Goal: Task Accomplishment & Management: Use online tool/utility

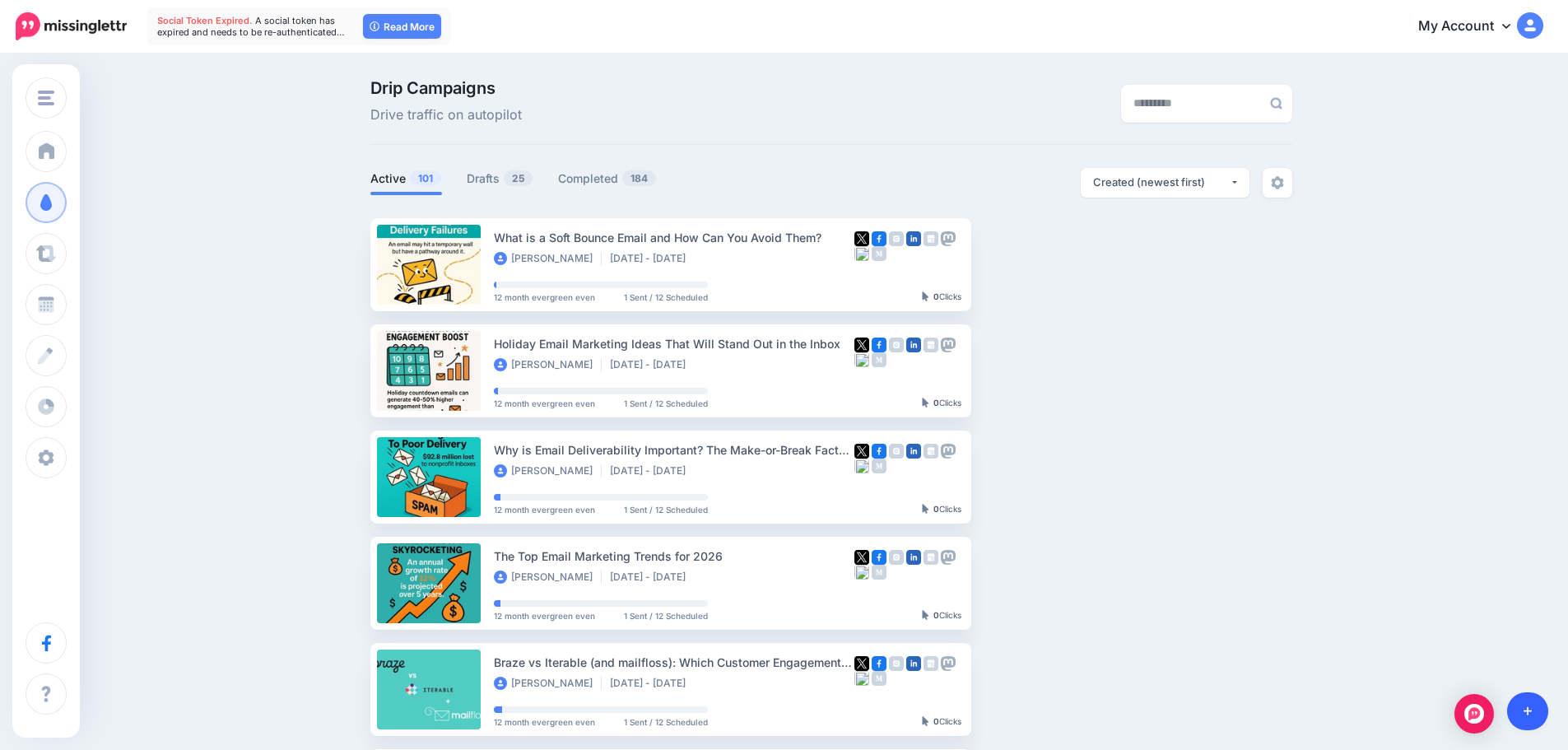
click at [1538, 696] on link at bounding box center [1527, 710] width 41 height 38
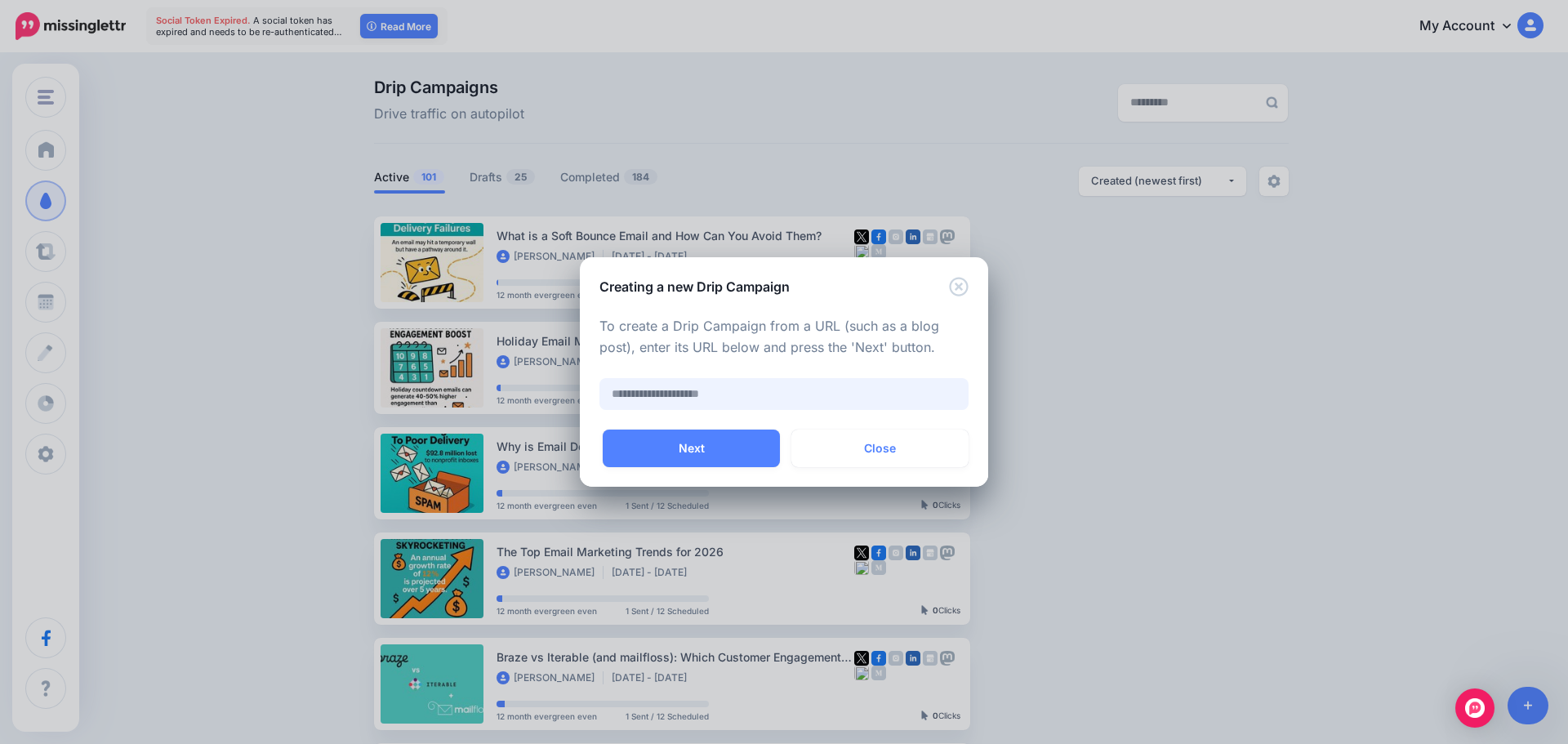
paste input "**********"
type input "**********"
click at [761, 452] on button "Next" at bounding box center [691, 448] width 177 height 37
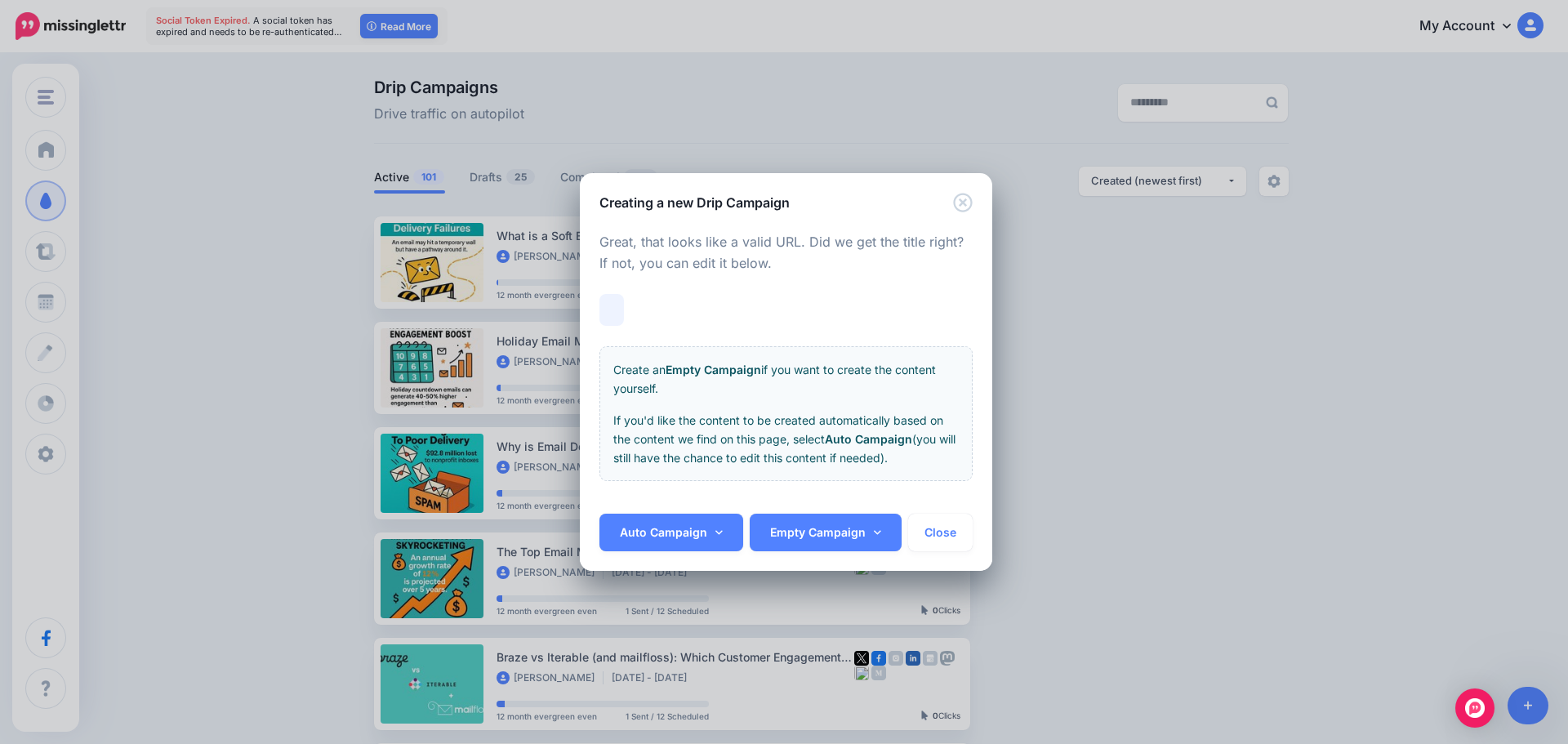
scroll to position [0, 156]
click at [688, 526] on link "Auto Campaign" at bounding box center [671, 532] width 144 height 37
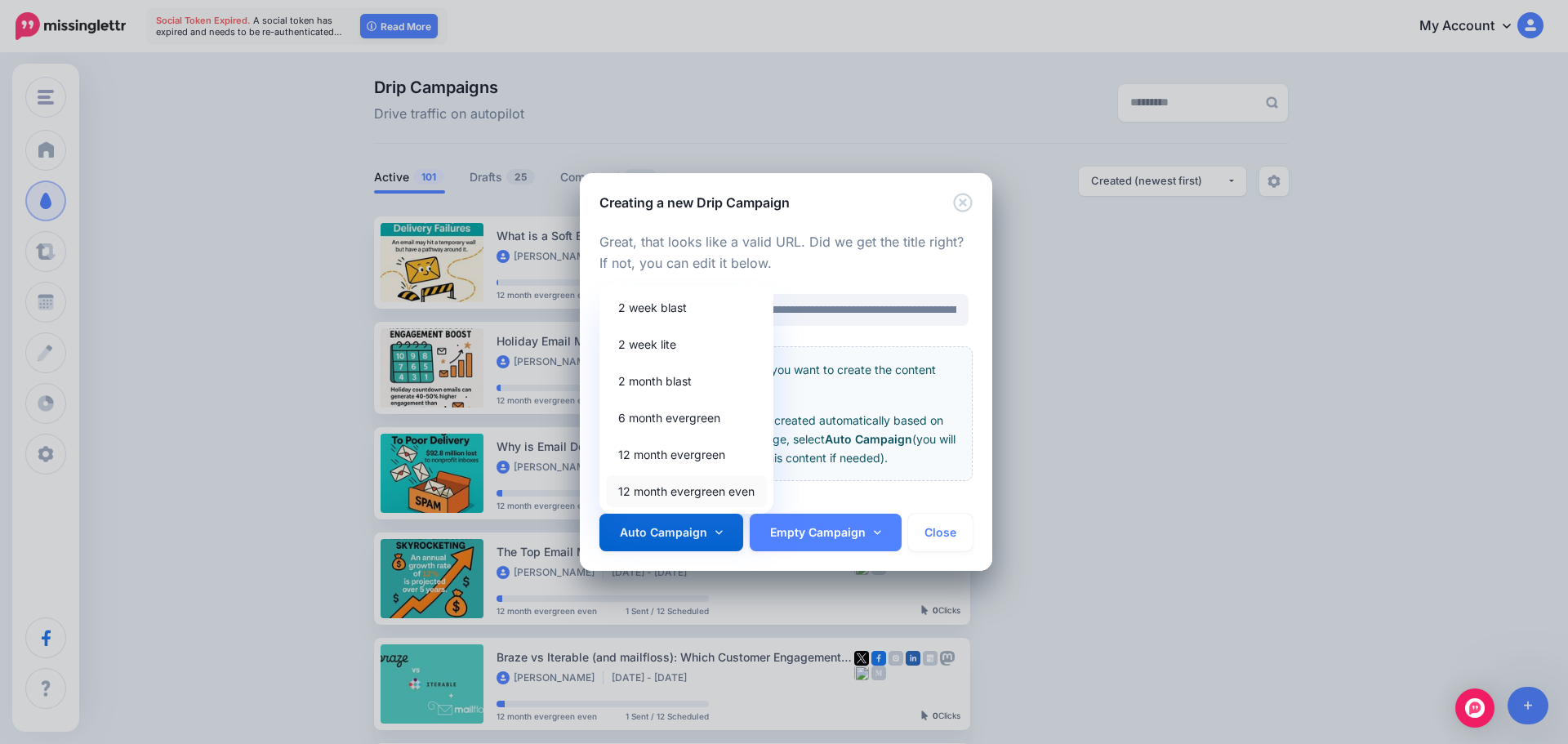
click at [664, 492] on link "12 month evergreen even" at bounding box center [686, 491] width 161 height 31
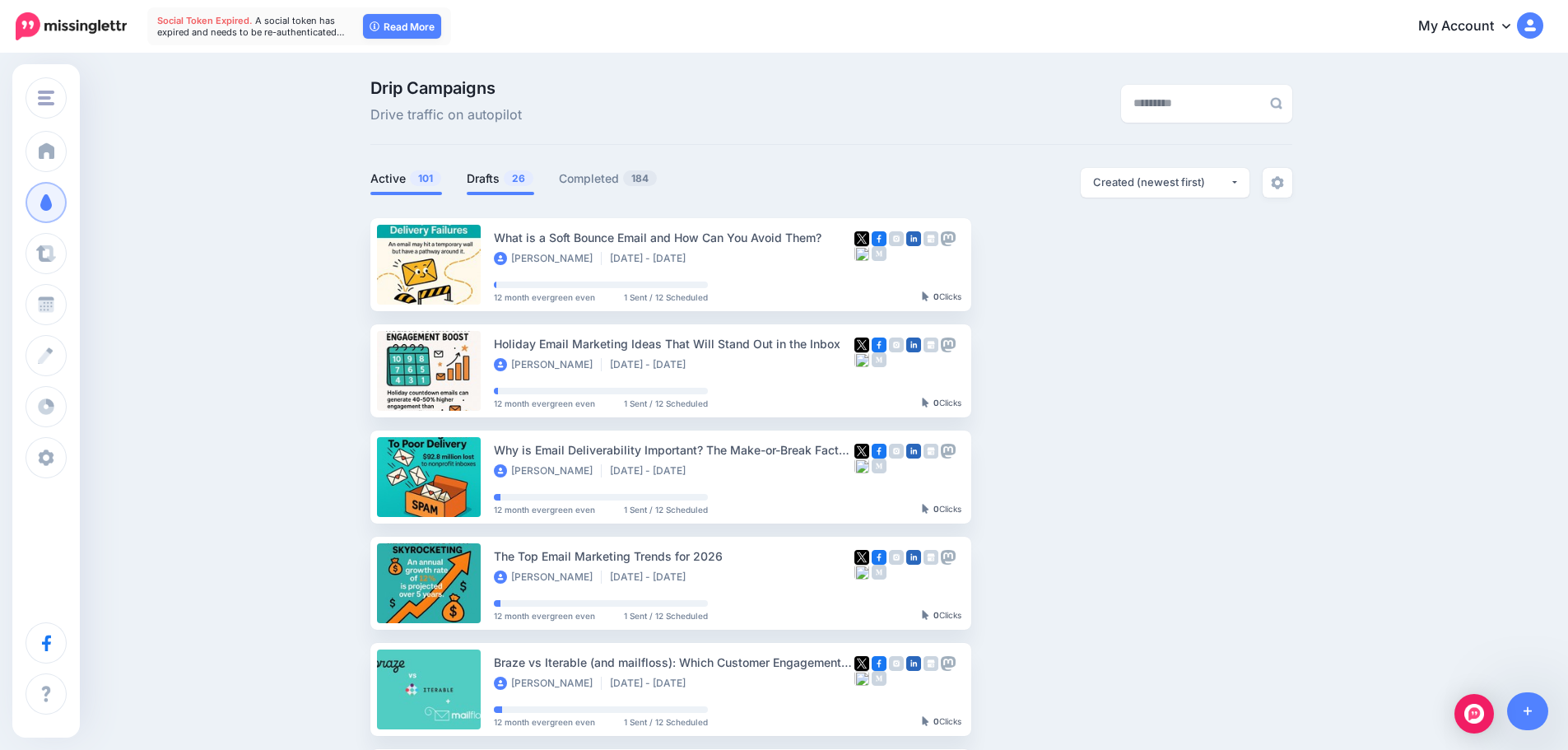
click at [508, 169] on link "Drafts 26" at bounding box center [500, 179] width 67 height 20
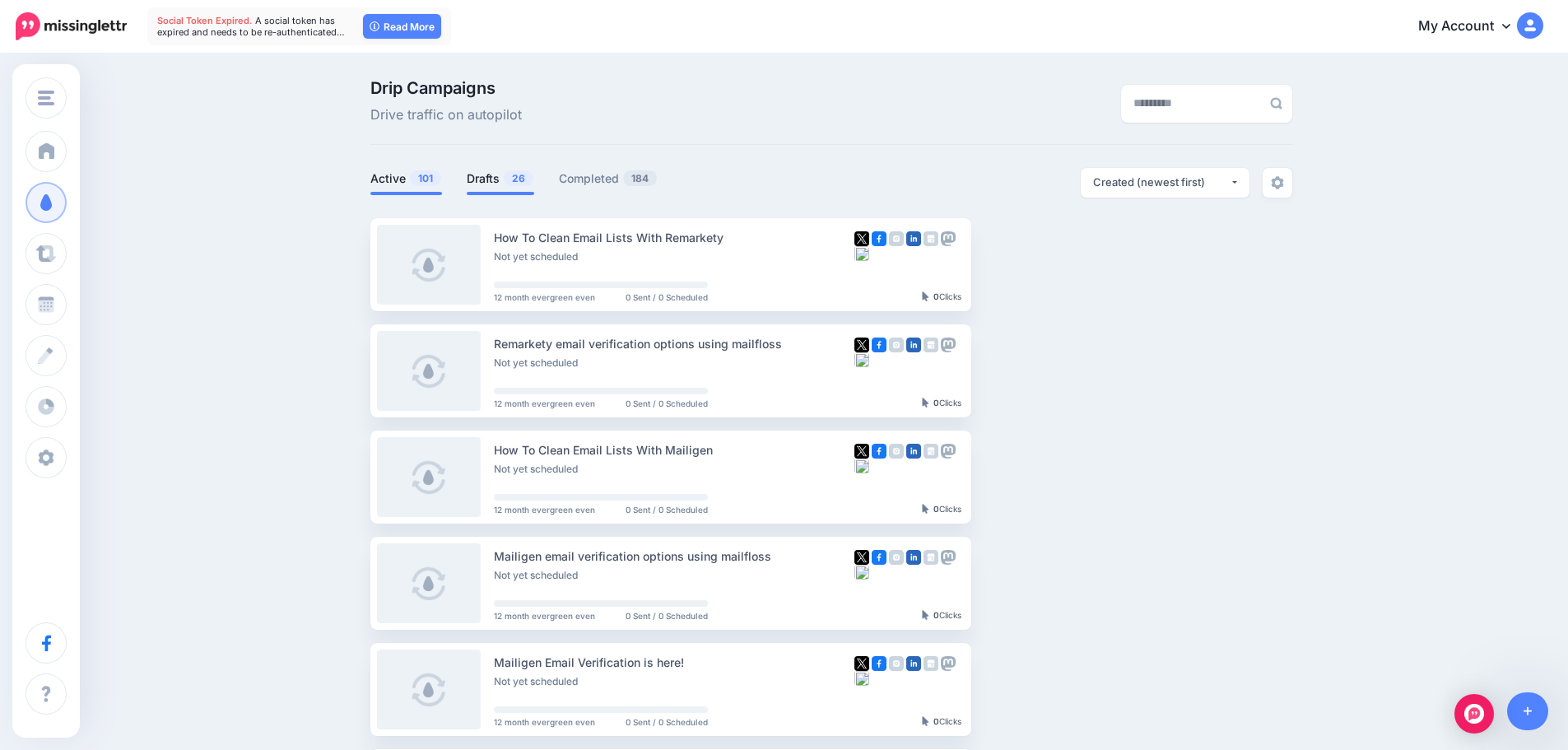
click at [434, 183] on span "101" at bounding box center [426, 178] width 32 height 16
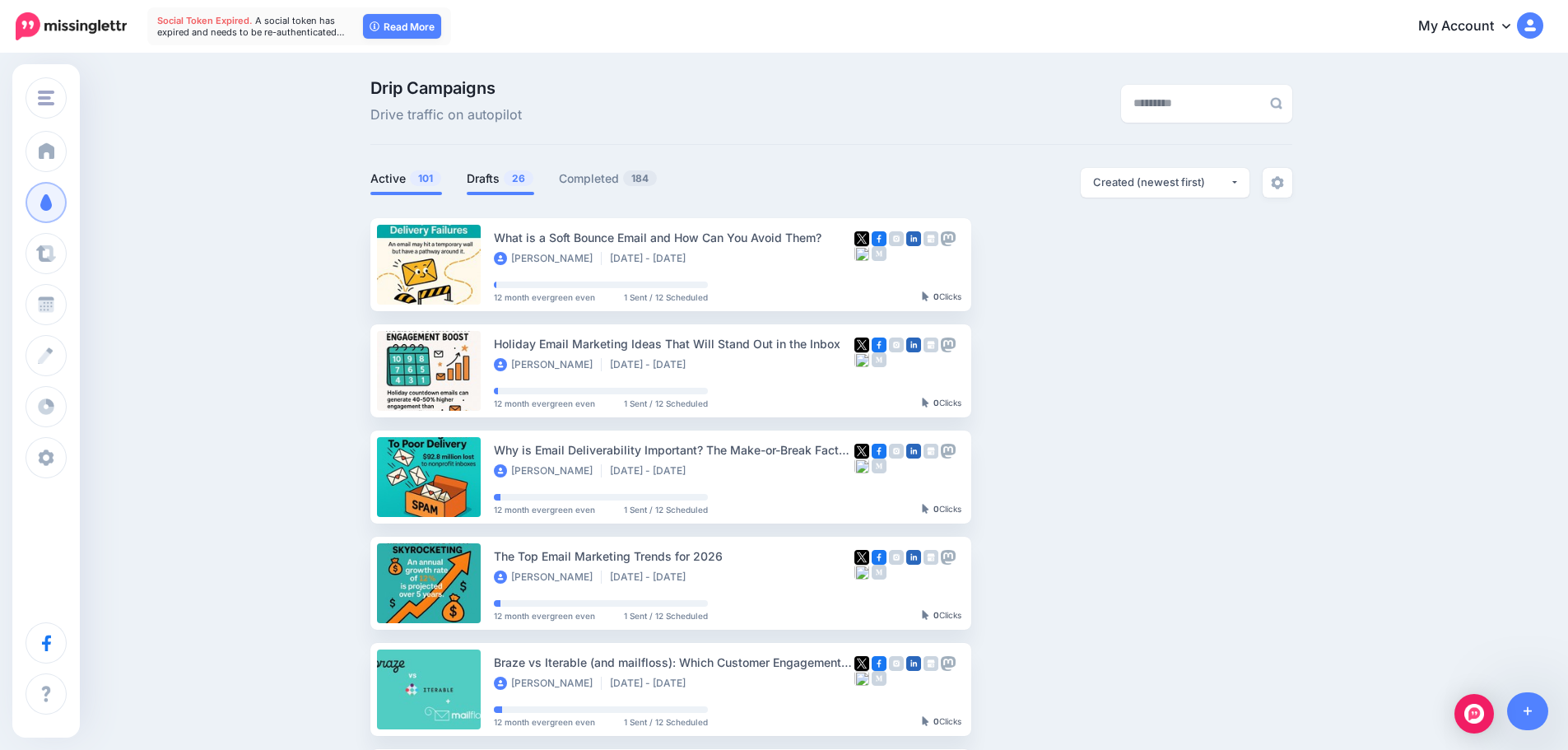
click at [488, 182] on link "Drafts 26" at bounding box center [500, 179] width 67 height 20
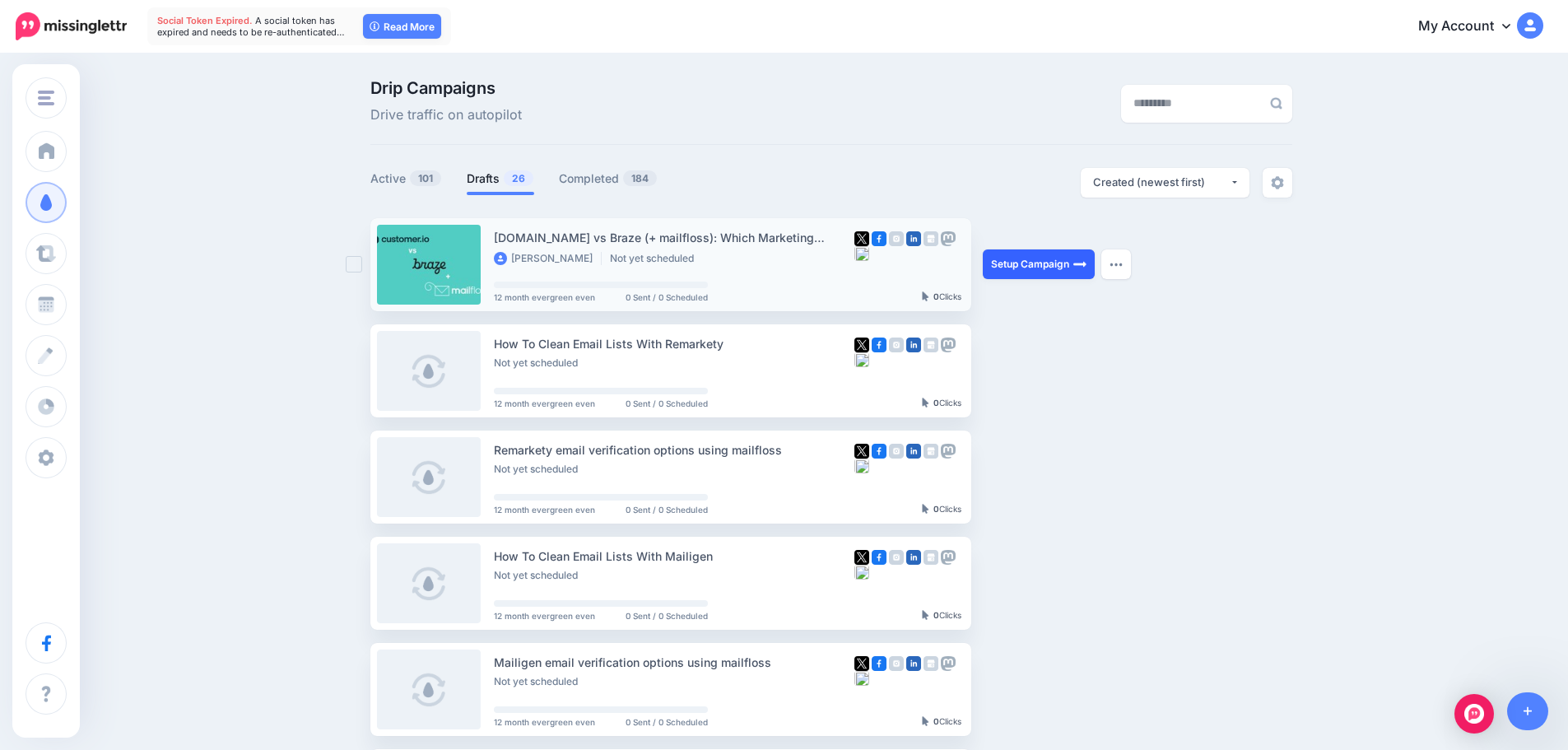
click at [1021, 263] on link "Setup Campaign" at bounding box center [1037, 264] width 112 height 30
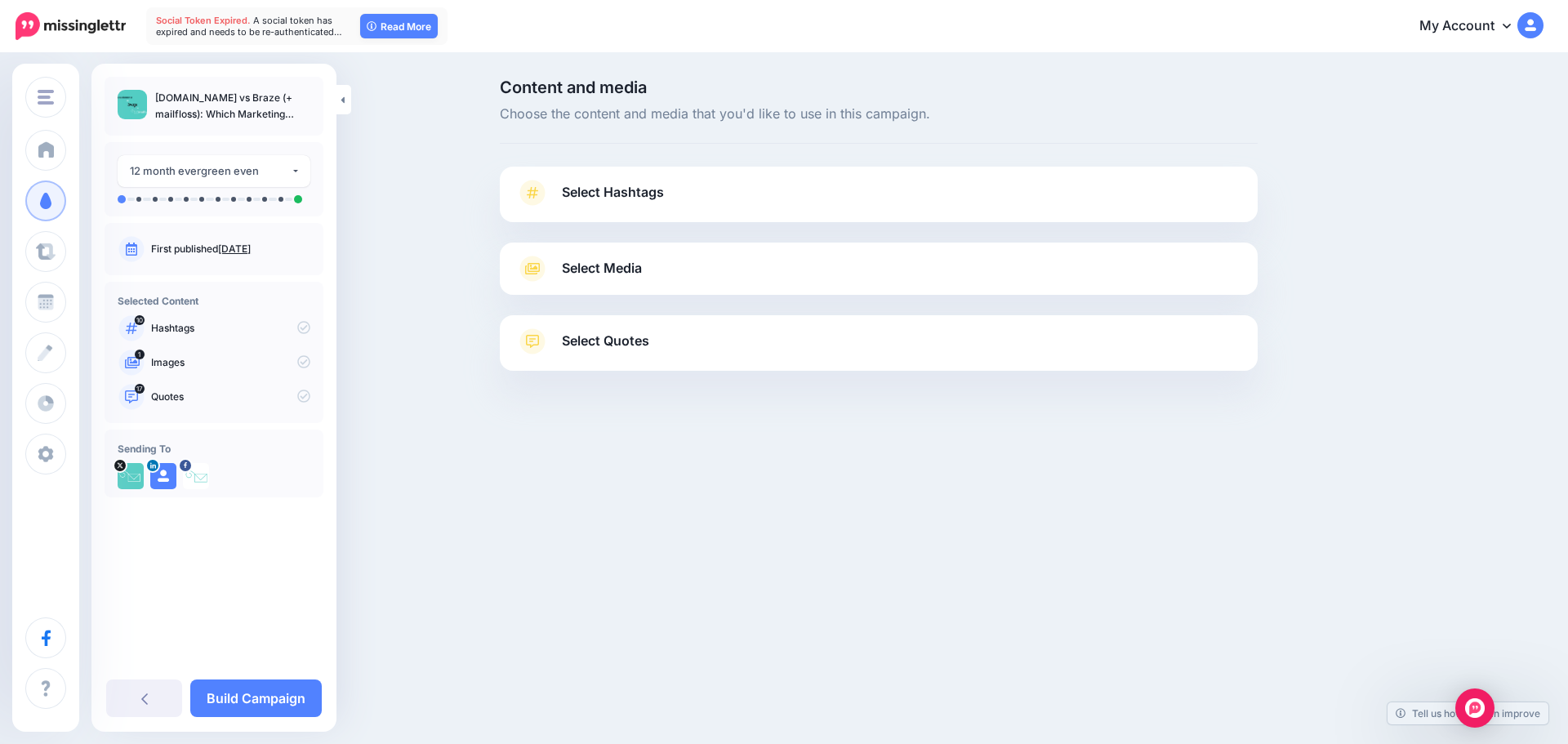
click at [780, 195] on link "Select Hashtags" at bounding box center [879, 200] width 726 height 42
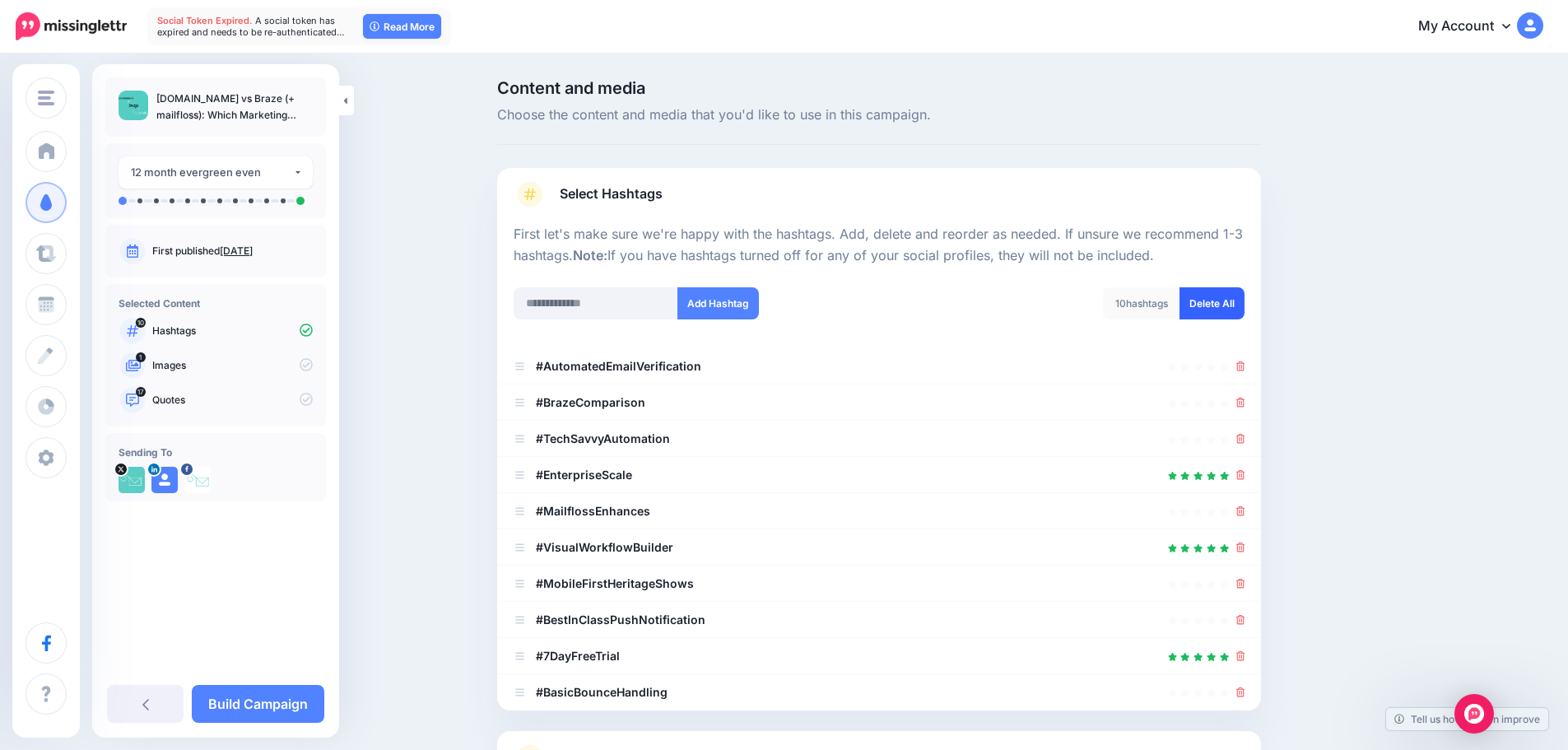
click at [1214, 289] on link "Delete All" at bounding box center [1212, 303] width 65 height 32
click at [873, 189] on link "Select Hashtags" at bounding box center [879, 202] width 731 height 42
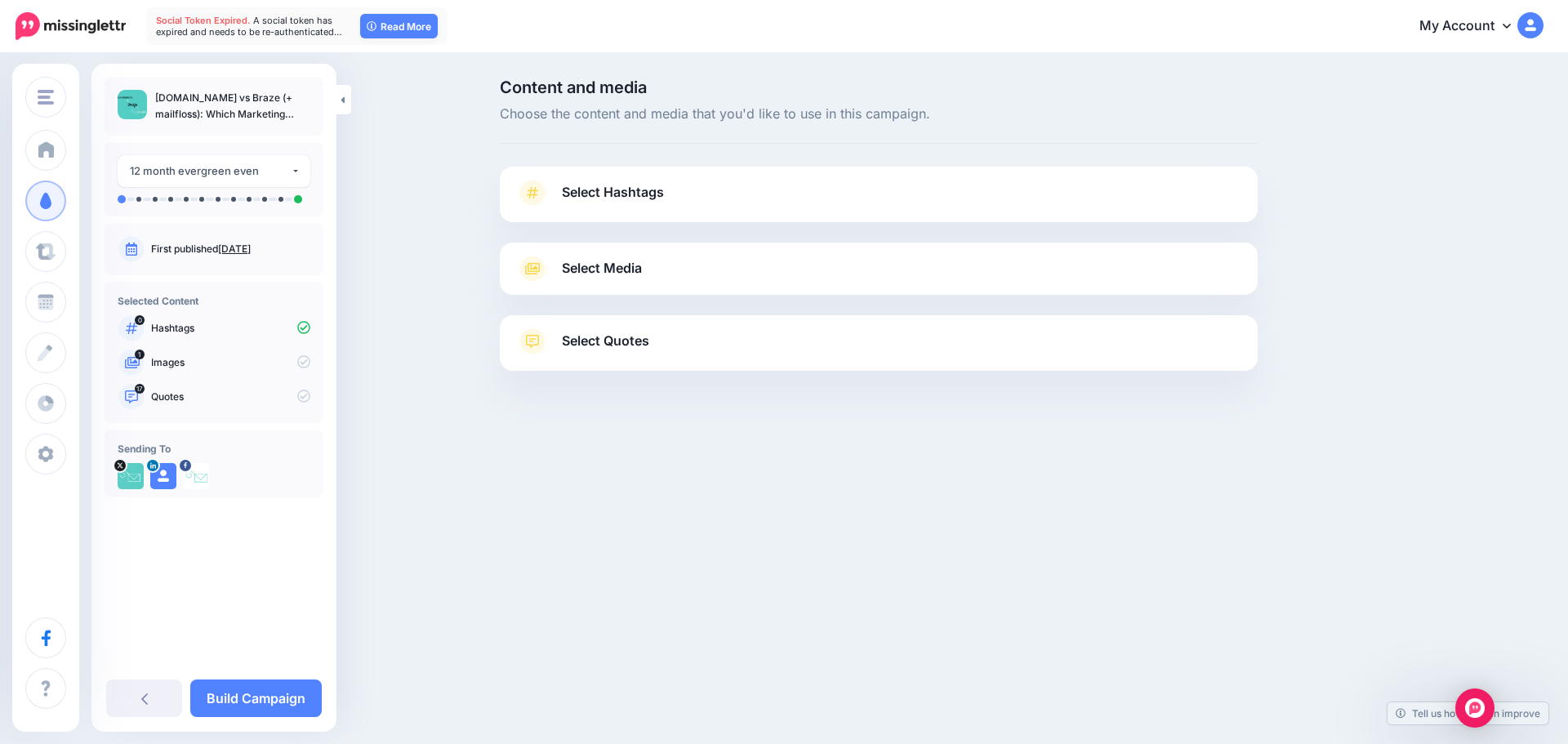
click at [786, 260] on link "Select Media" at bounding box center [879, 269] width 726 height 26
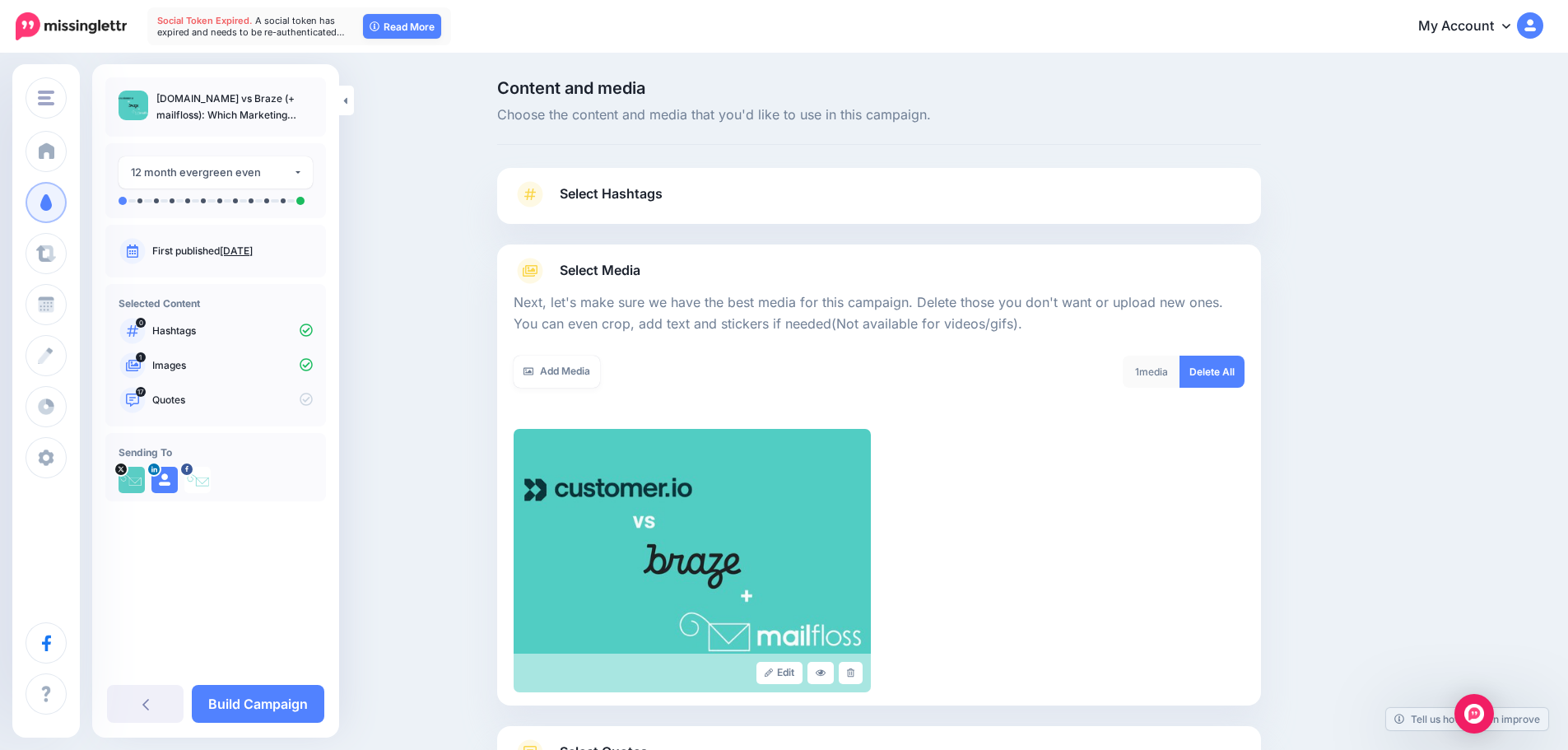
click at [700, 269] on link "Select Media" at bounding box center [879, 271] width 731 height 27
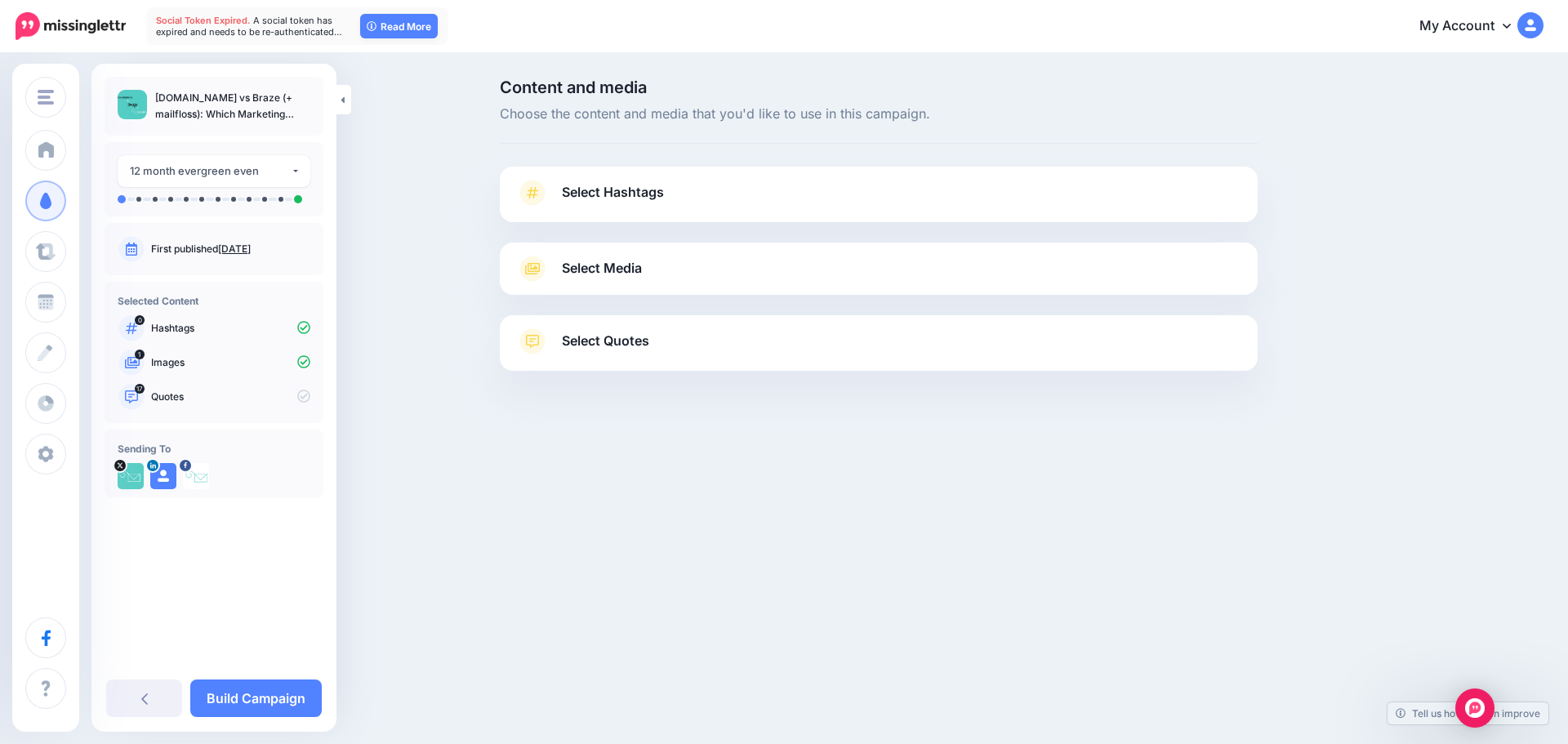
click at [629, 344] on span "Select Quotes" at bounding box center [605, 340] width 87 height 22
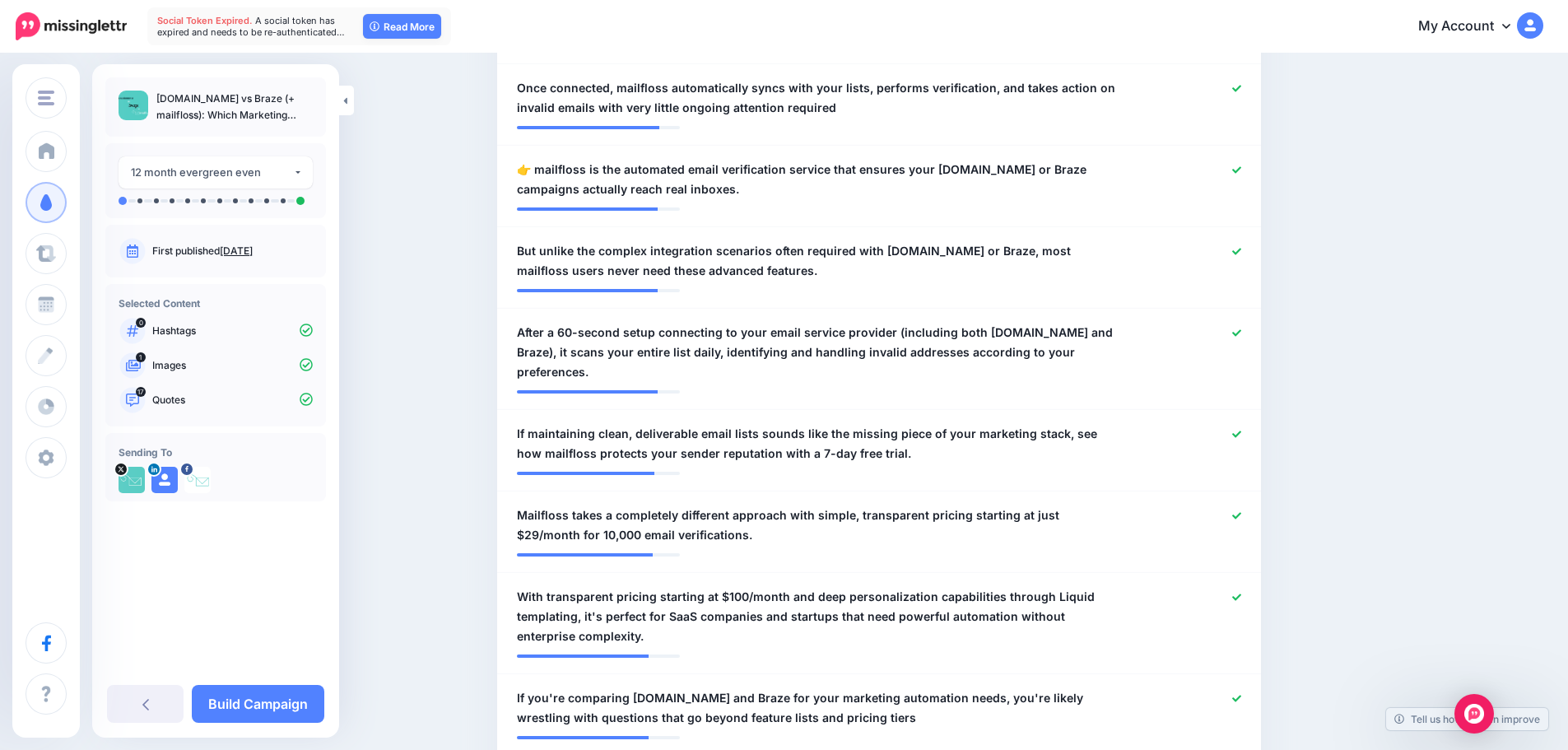
scroll to position [823, 0]
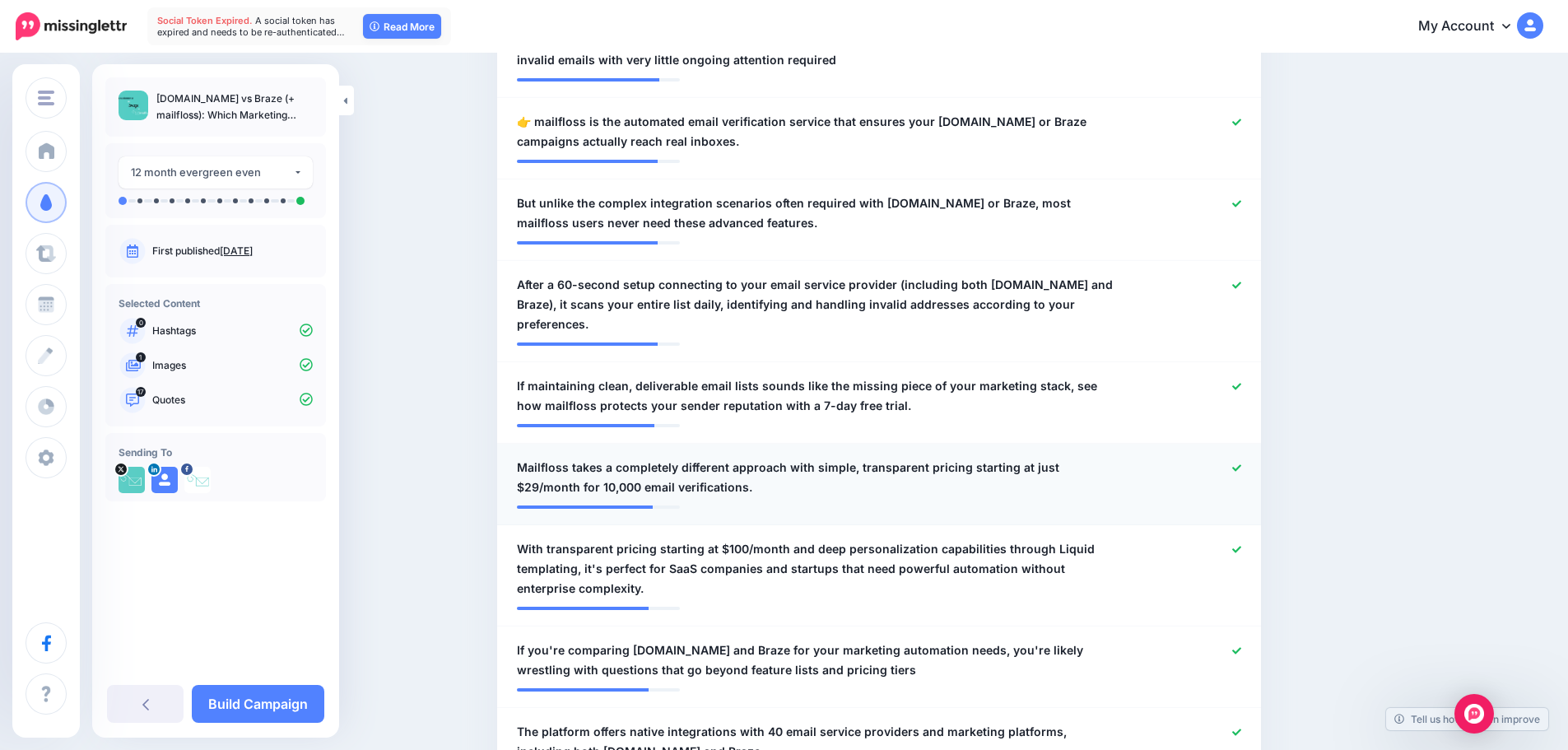
click at [1238, 463] on icon at bounding box center [1236, 467] width 9 height 9
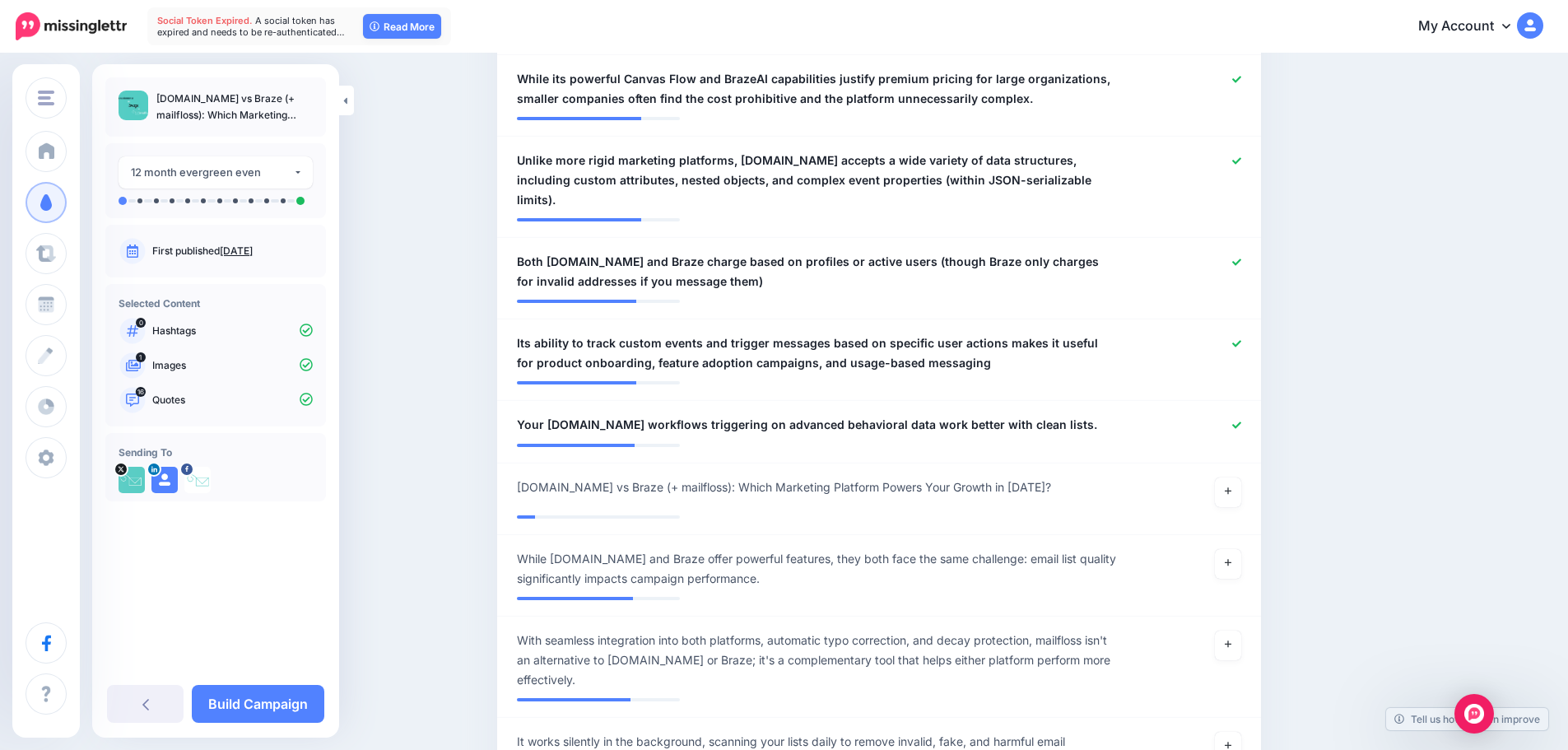
scroll to position [1564, 0]
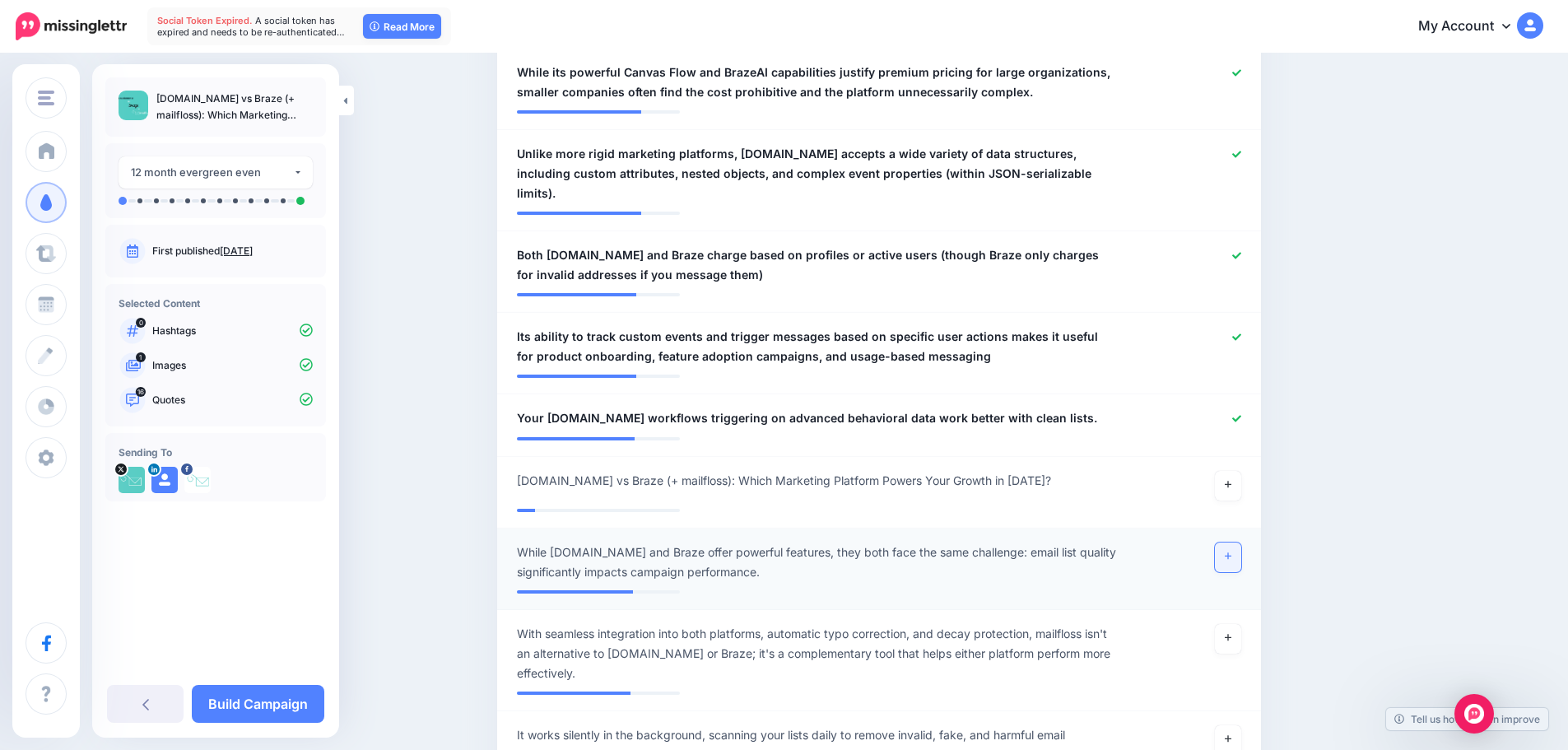
click at [1239, 542] on link at bounding box center [1227, 557] width 27 height 30
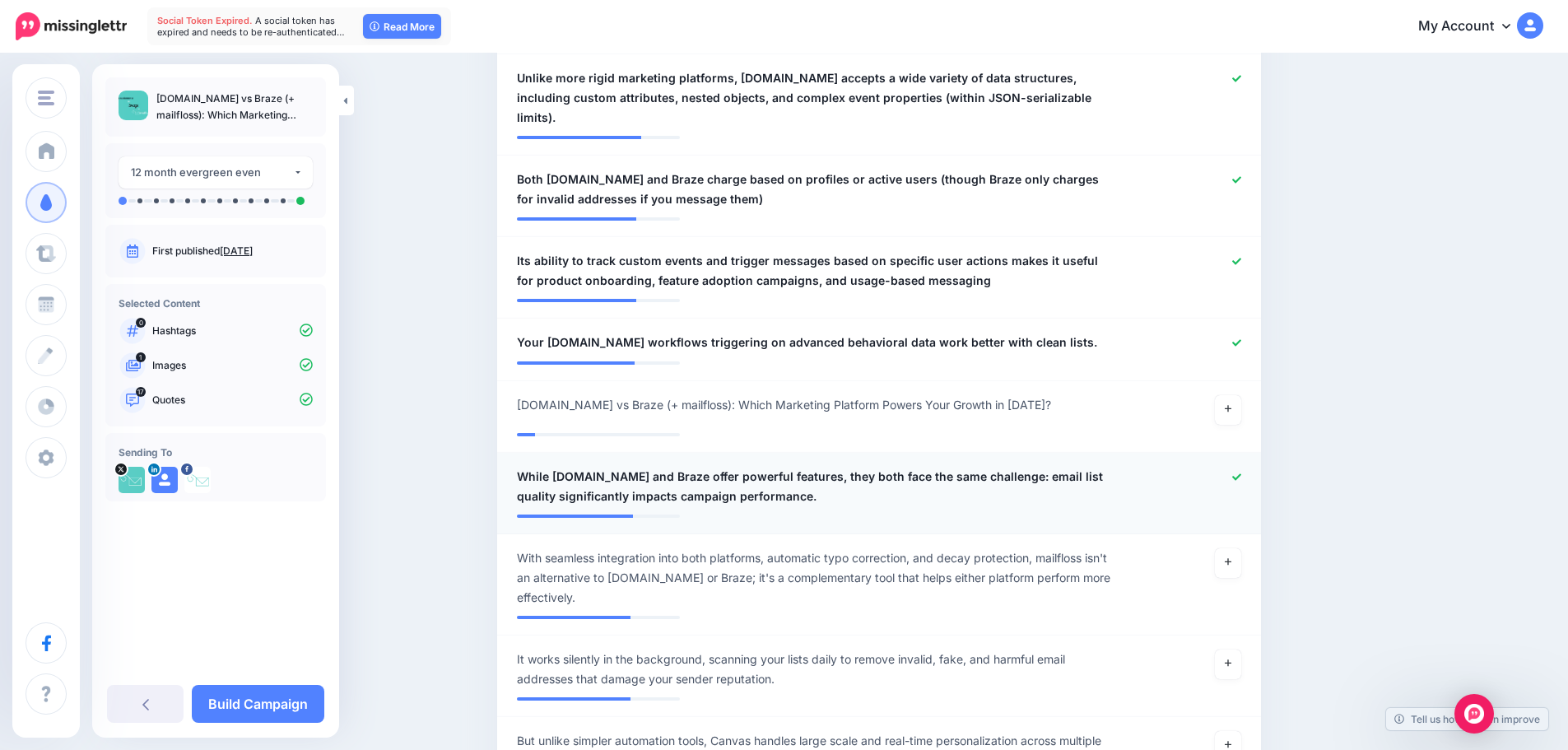
scroll to position [1646, 0]
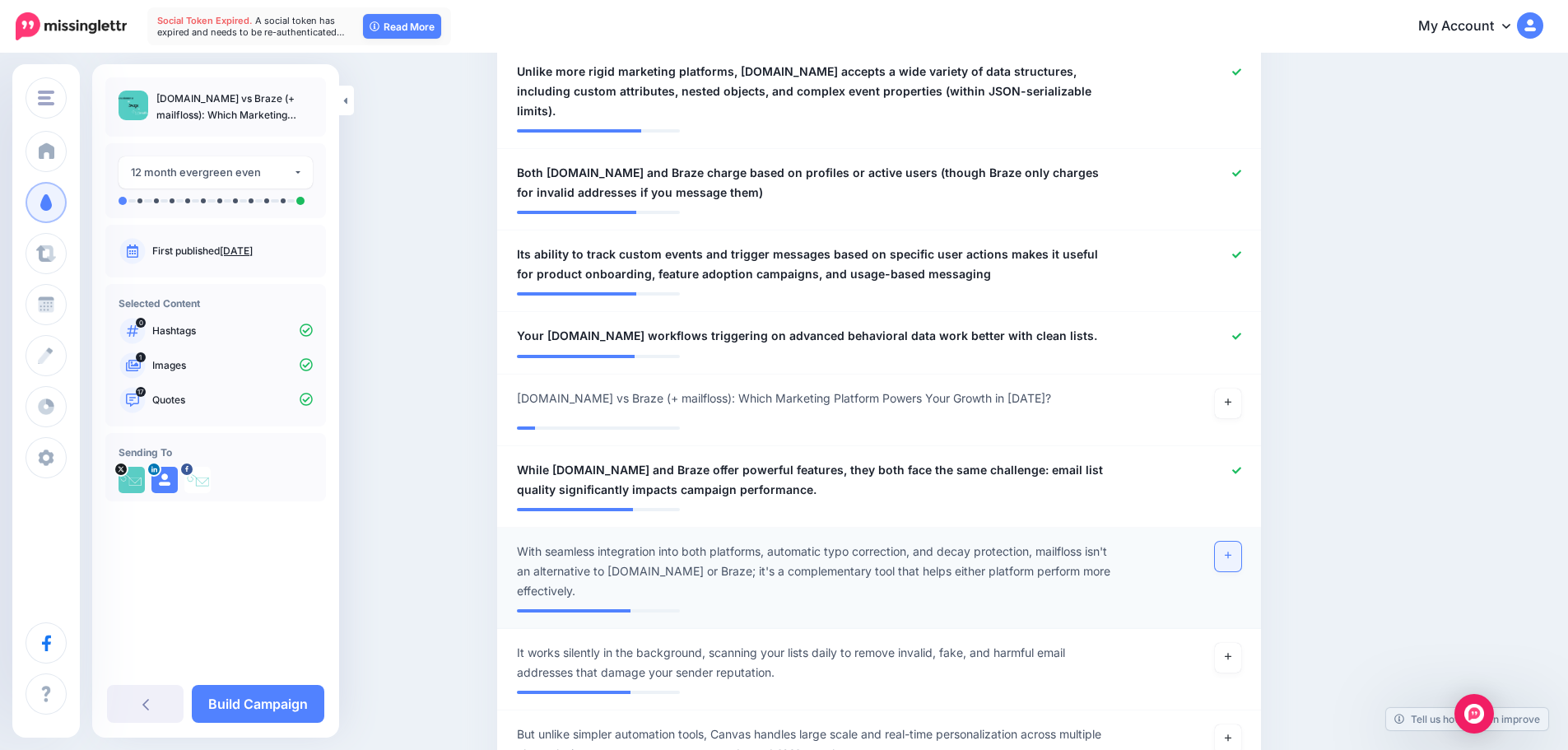
click at [1222, 542] on link at bounding box center [1227, 556] width 27 height 30
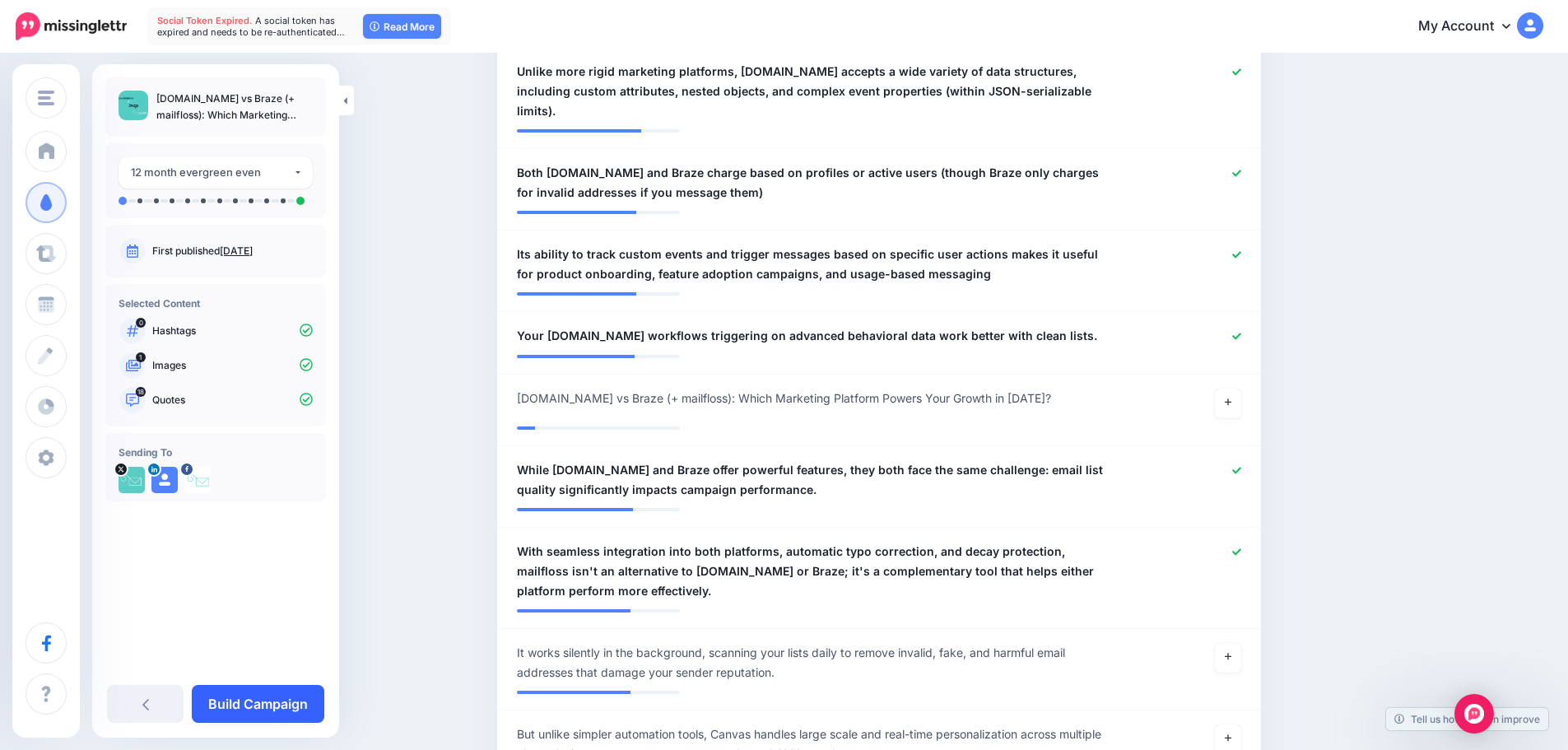
click at [279, 697] on link "Build Campaign" at bounding box center [258, 704] width 132 height 38
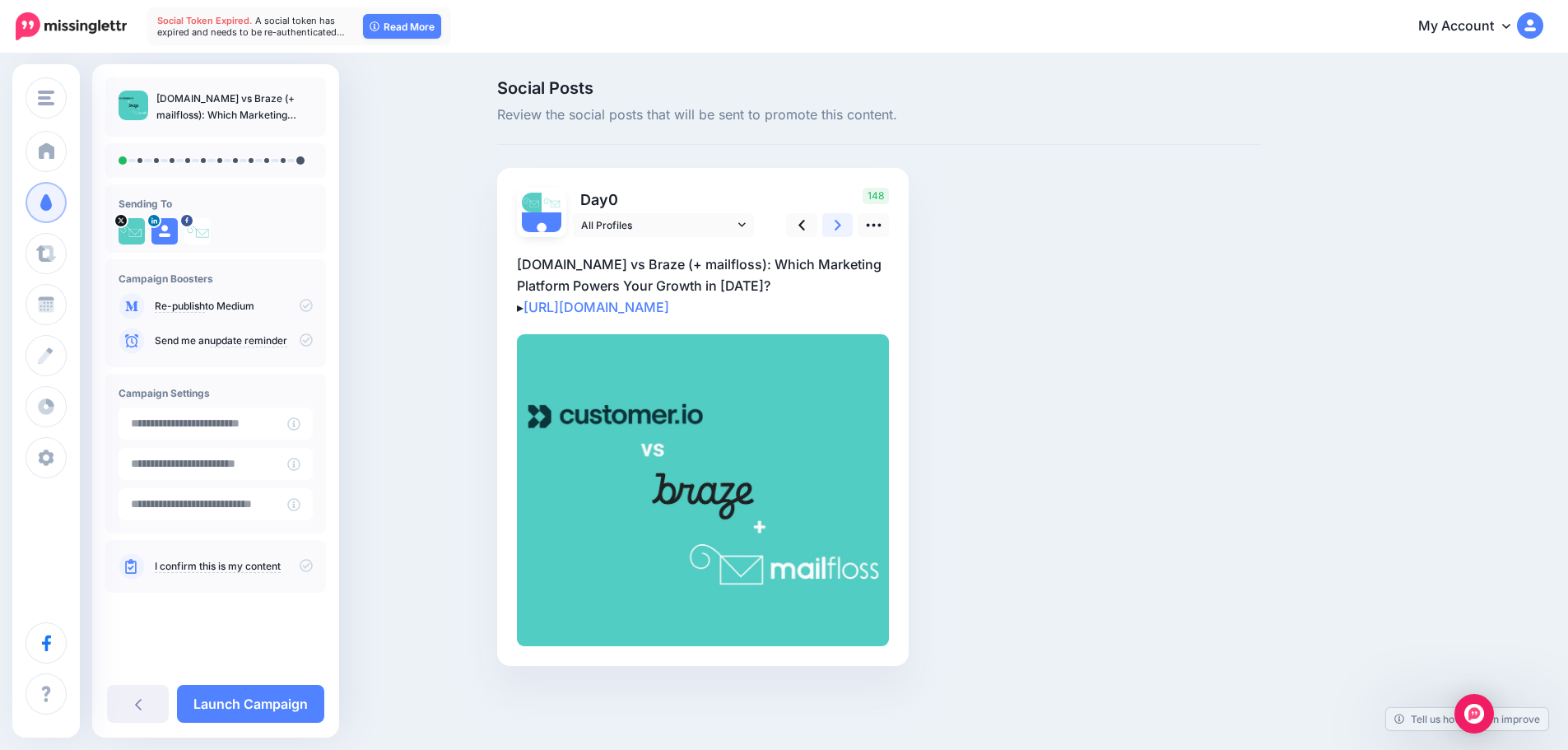
click at [841, 222] on icon at bounding box center [838, 224] width 7 height 11
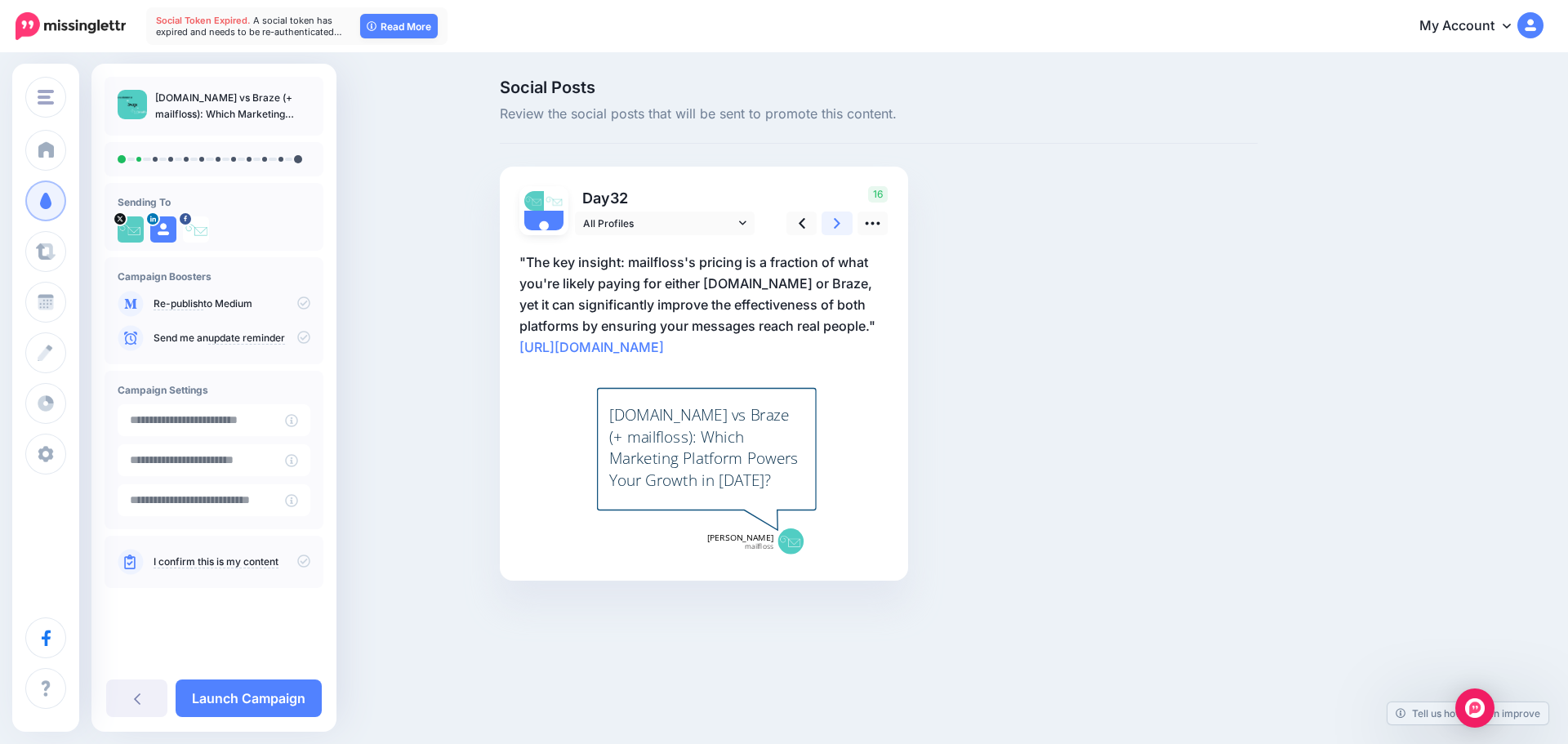
click at [835, 221] on icon at bounding box center [836, 223] width 7 height 11
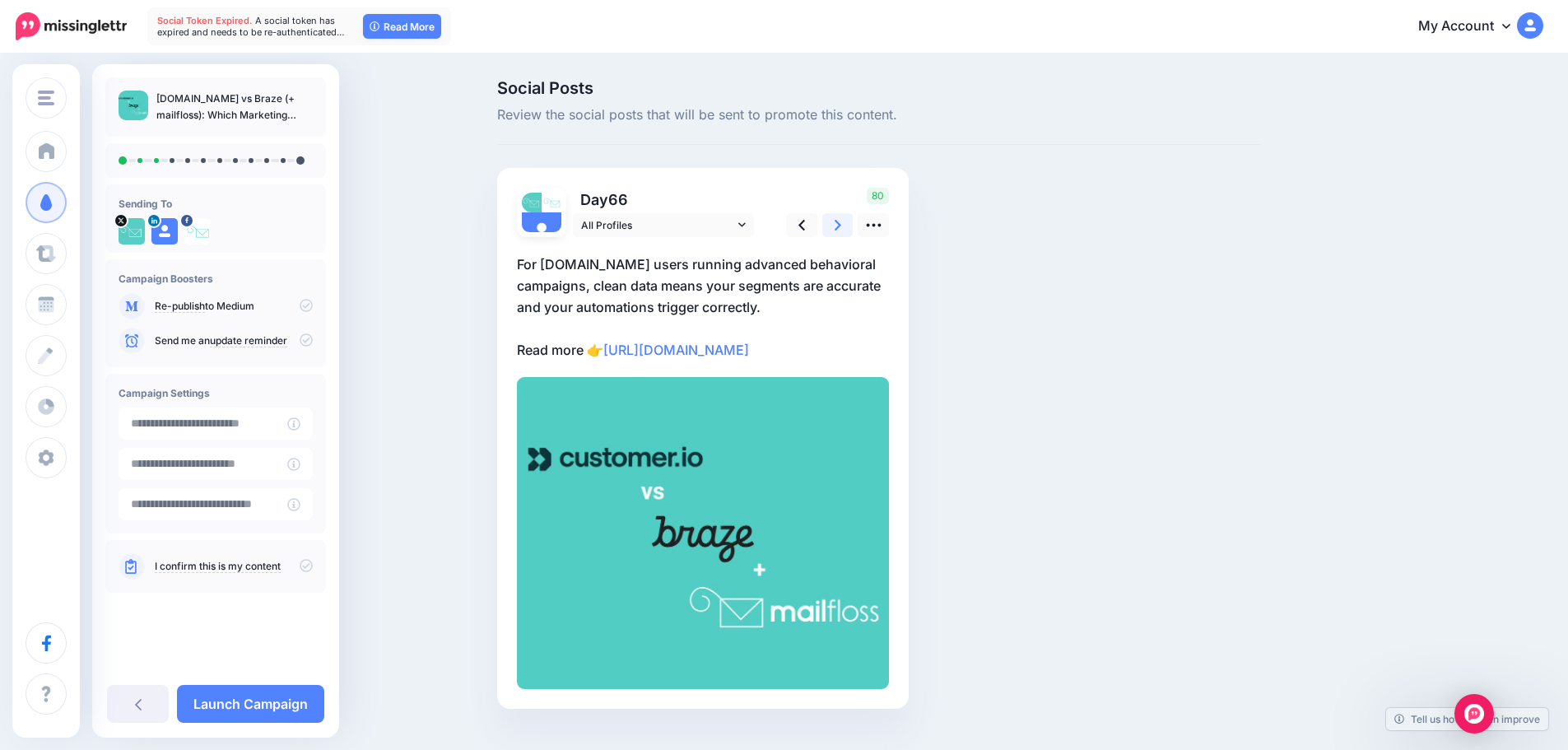
click at [841, 222] on icon at bounding box center [838, 224] width 7 height 11
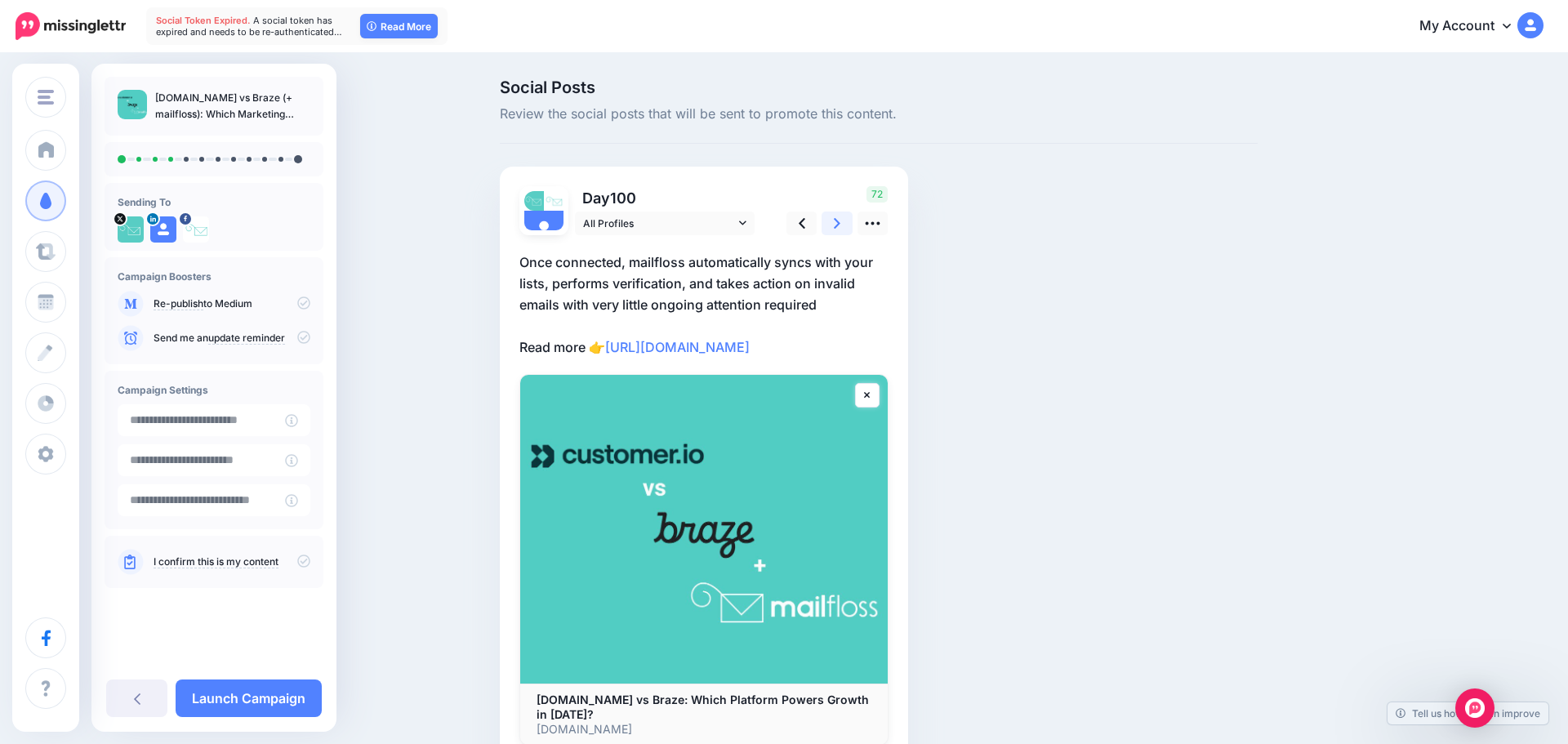
click at [835, 221] on icon at bounding box center [836, 223] width 7 height 11
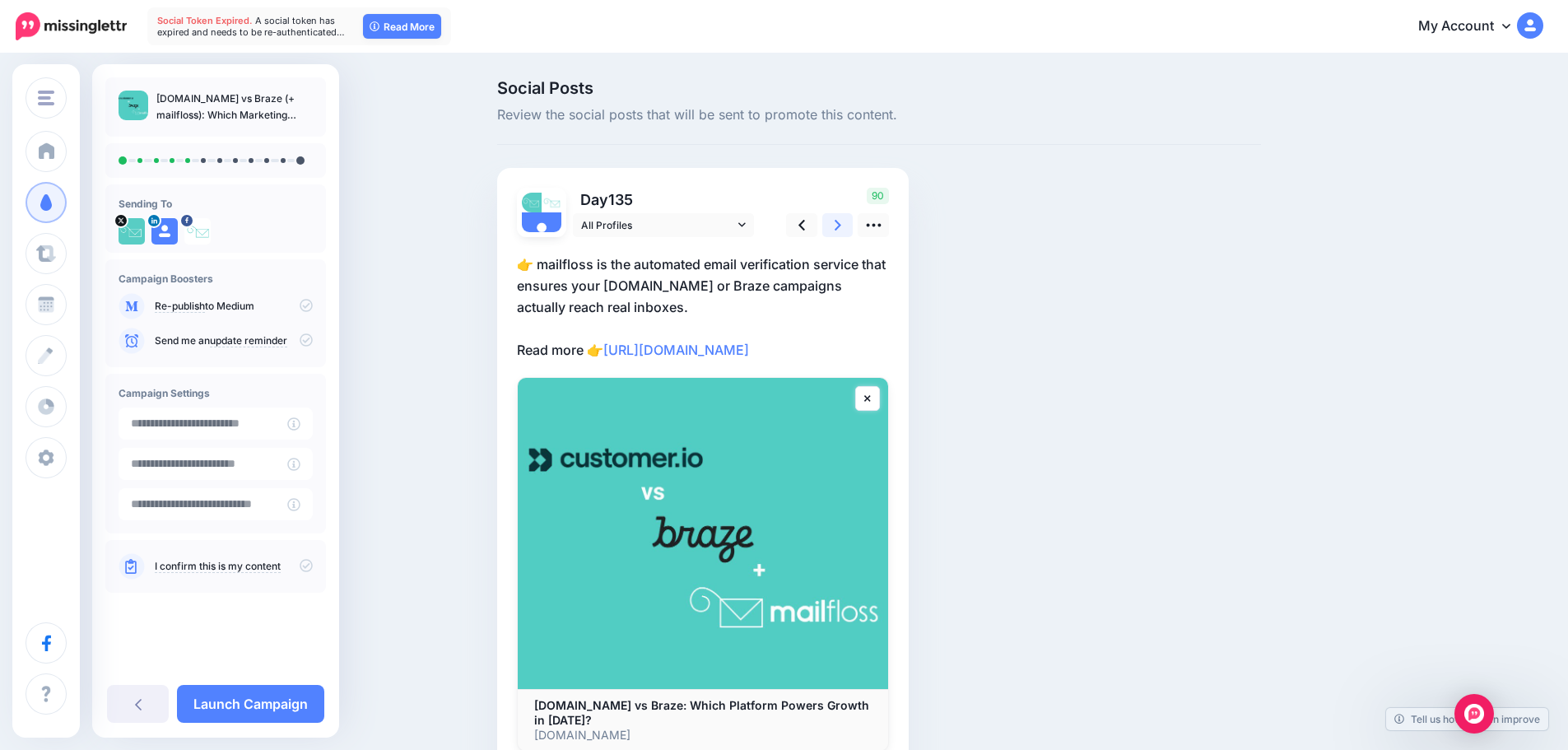
click at [841, 222] on icon at bounding box center [838, 224] width 7 height 11
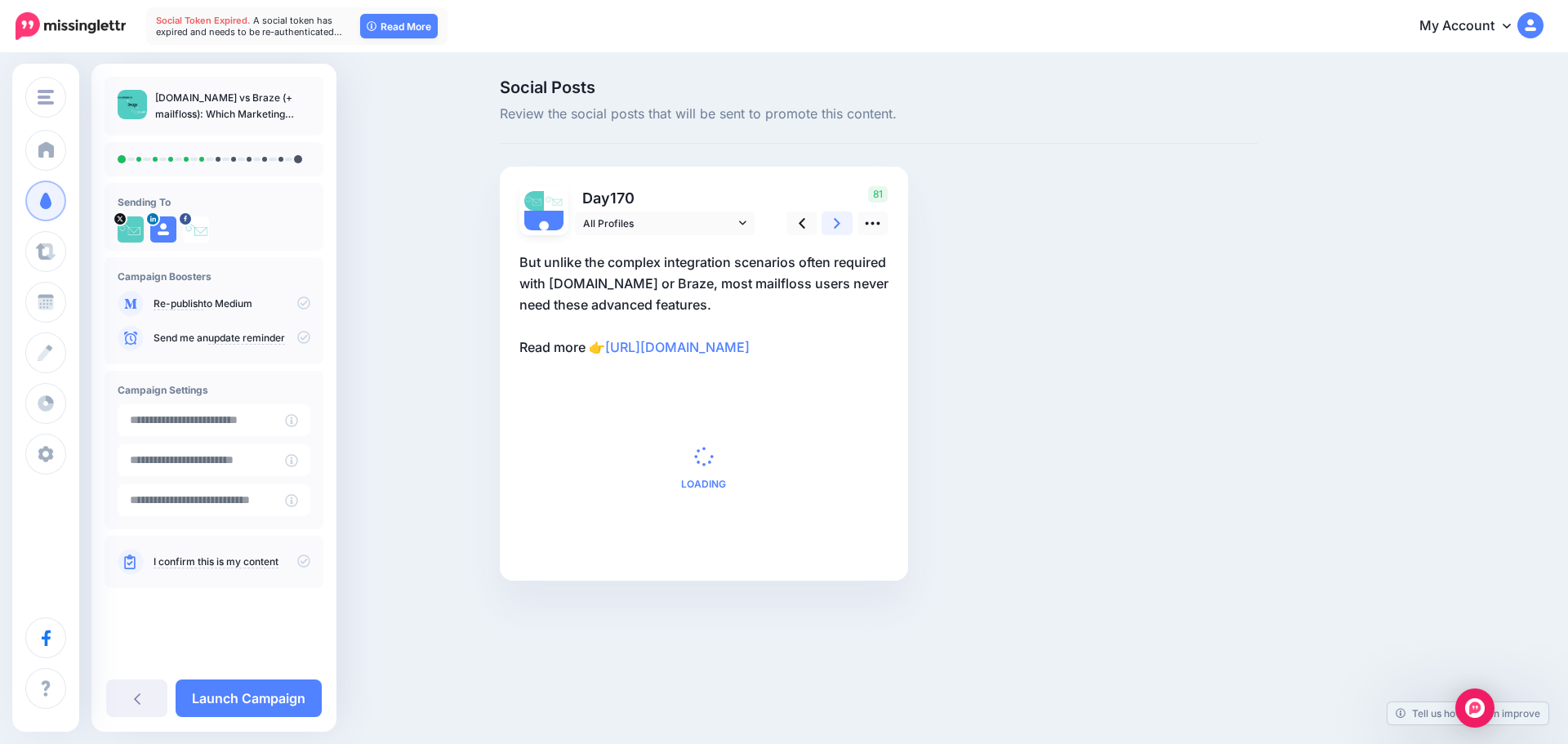
click at [835, 221] on icon at bounding box center [836, 223] width 7 height 11
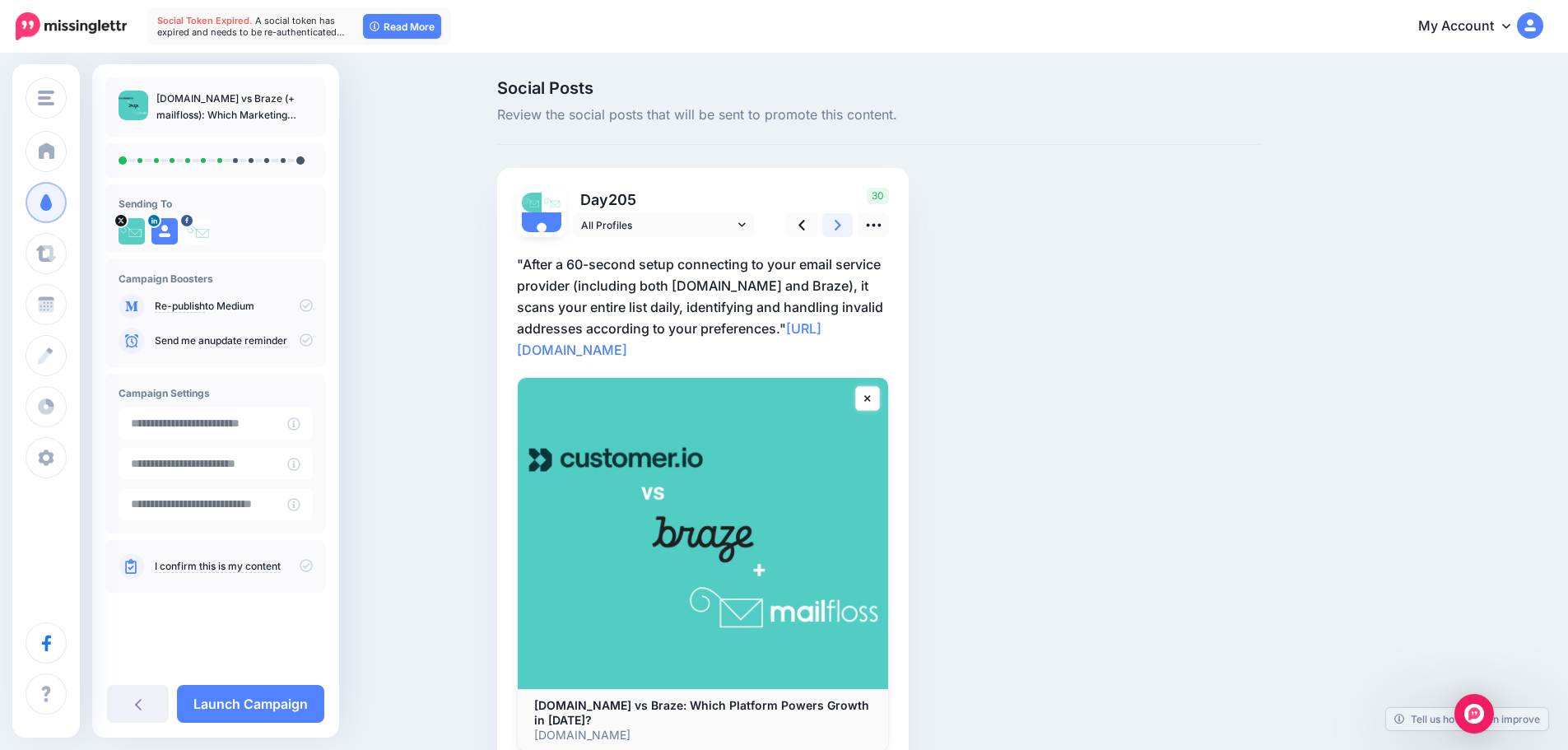
click at [841, 222] on icon at bounding box center [838, 224] width 7 height 11
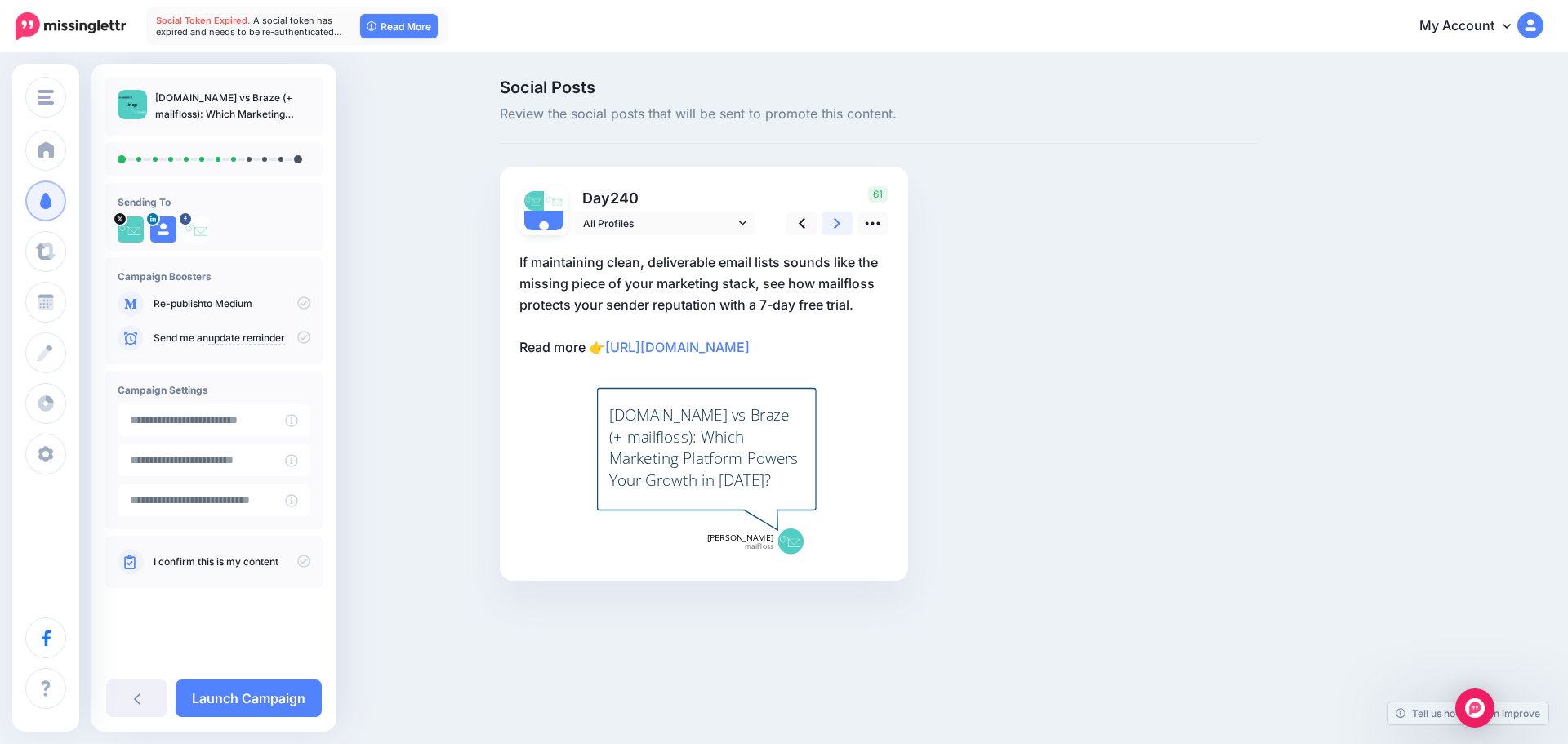
click at [835, 221] on icon at bounding box center [836, 223] width 7 height 11
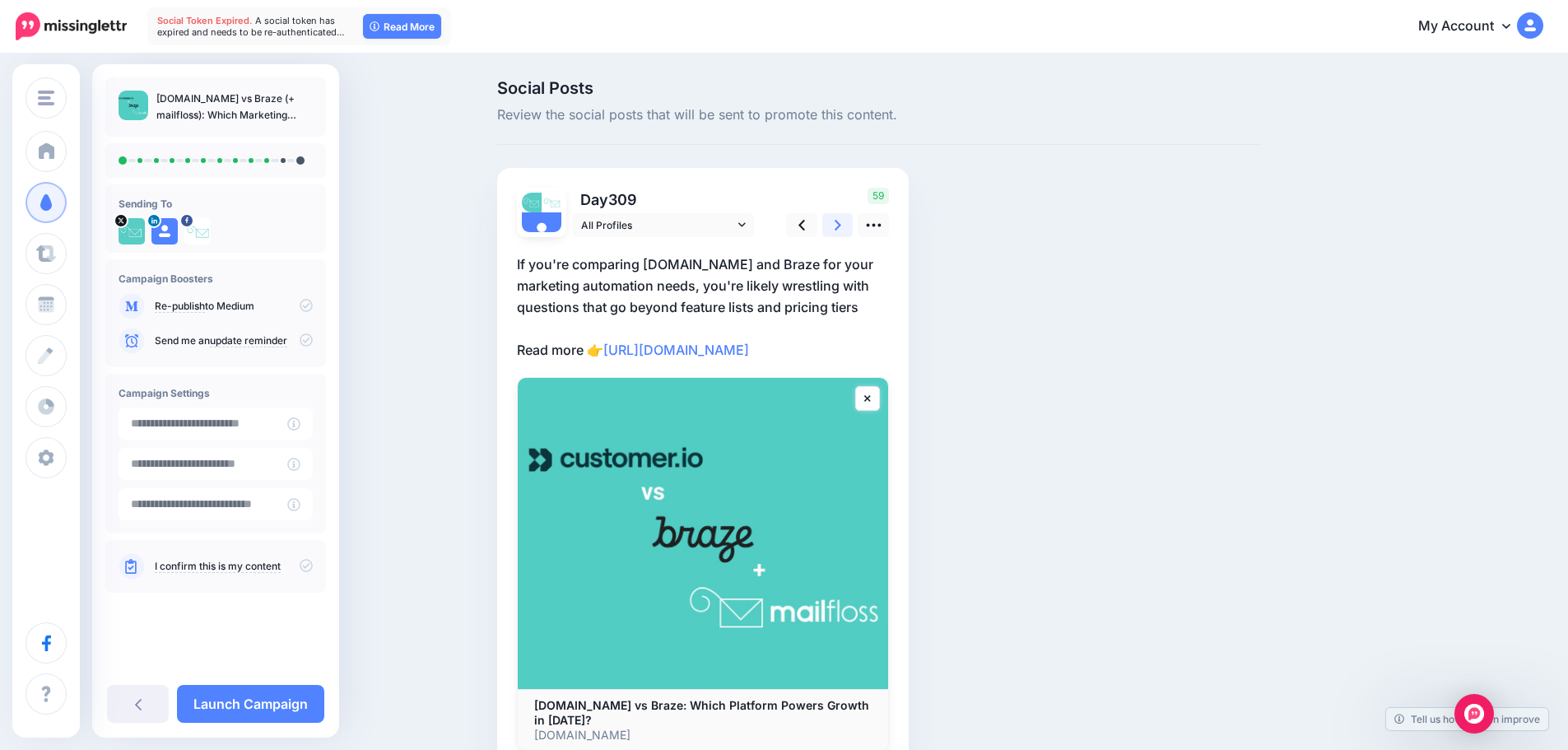
click at [841, 222] on icon at bounding box center [838, 224] width 7 height 11
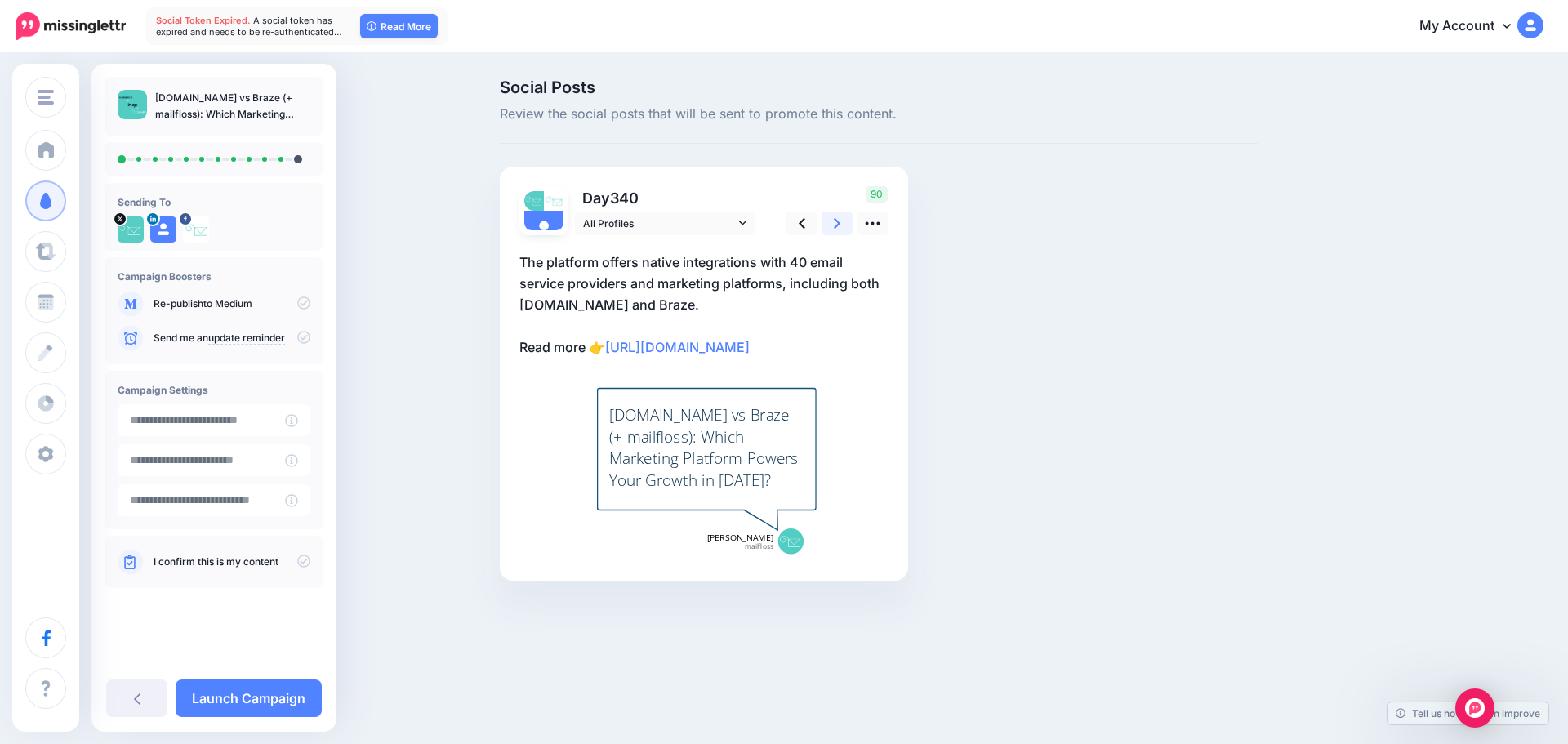
click at [835, 221] on icon at bounding box center [836, 223] width 7 height 11
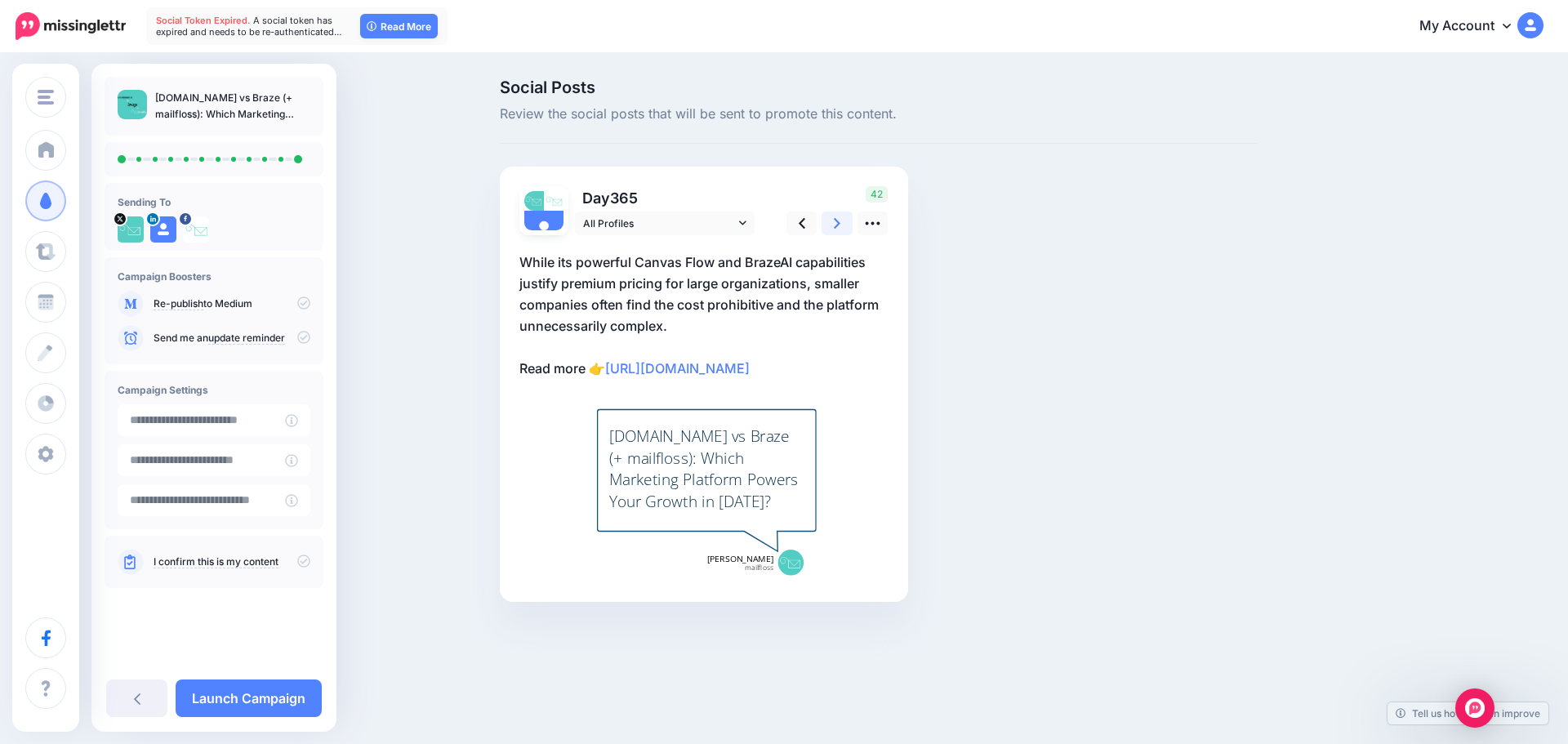
click at [835, 221] on icon at bounding box center [836, 223] width 7 height 11
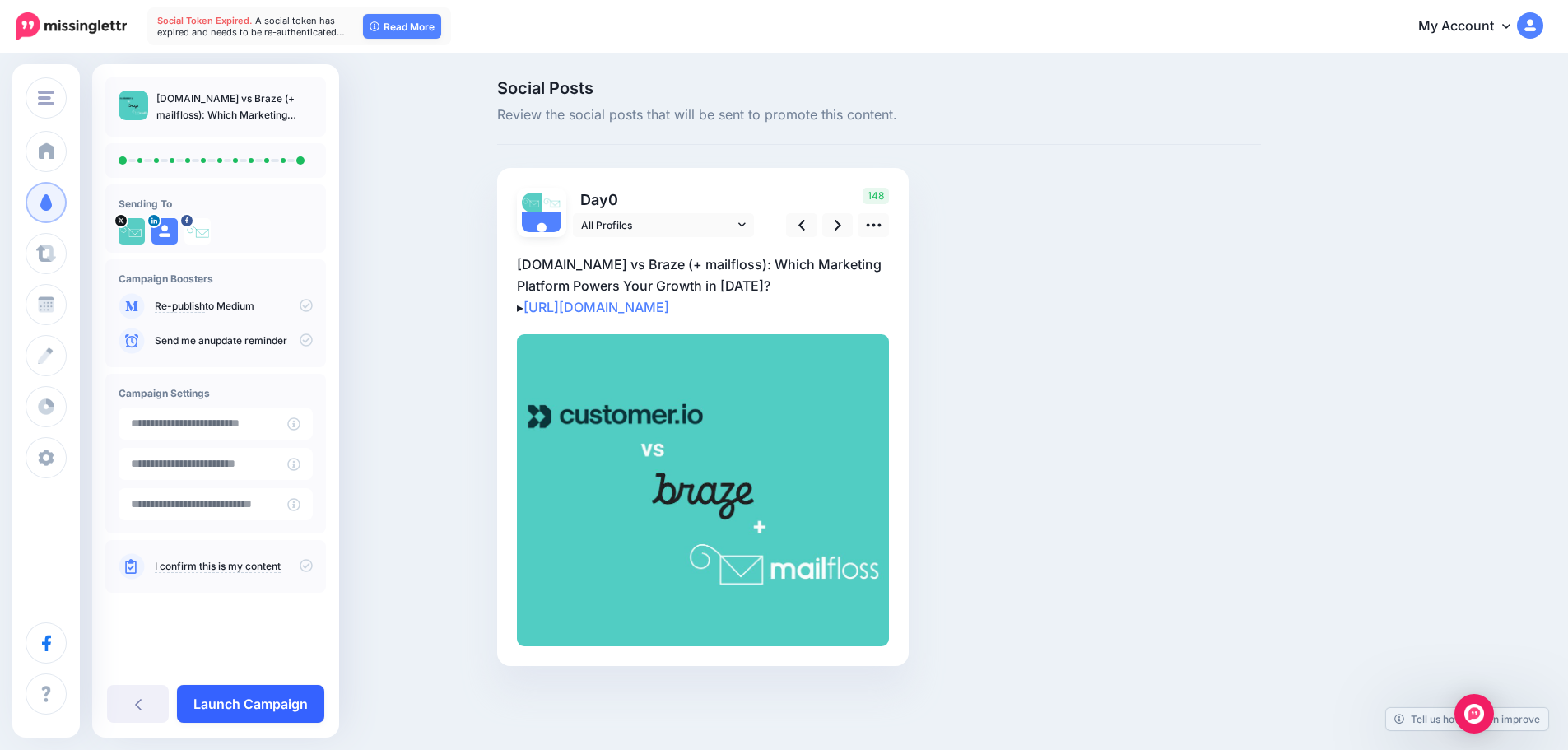
click at [254, 701] on link "Launch Campaign" at bounding box center [250, 704] width 147 height 38
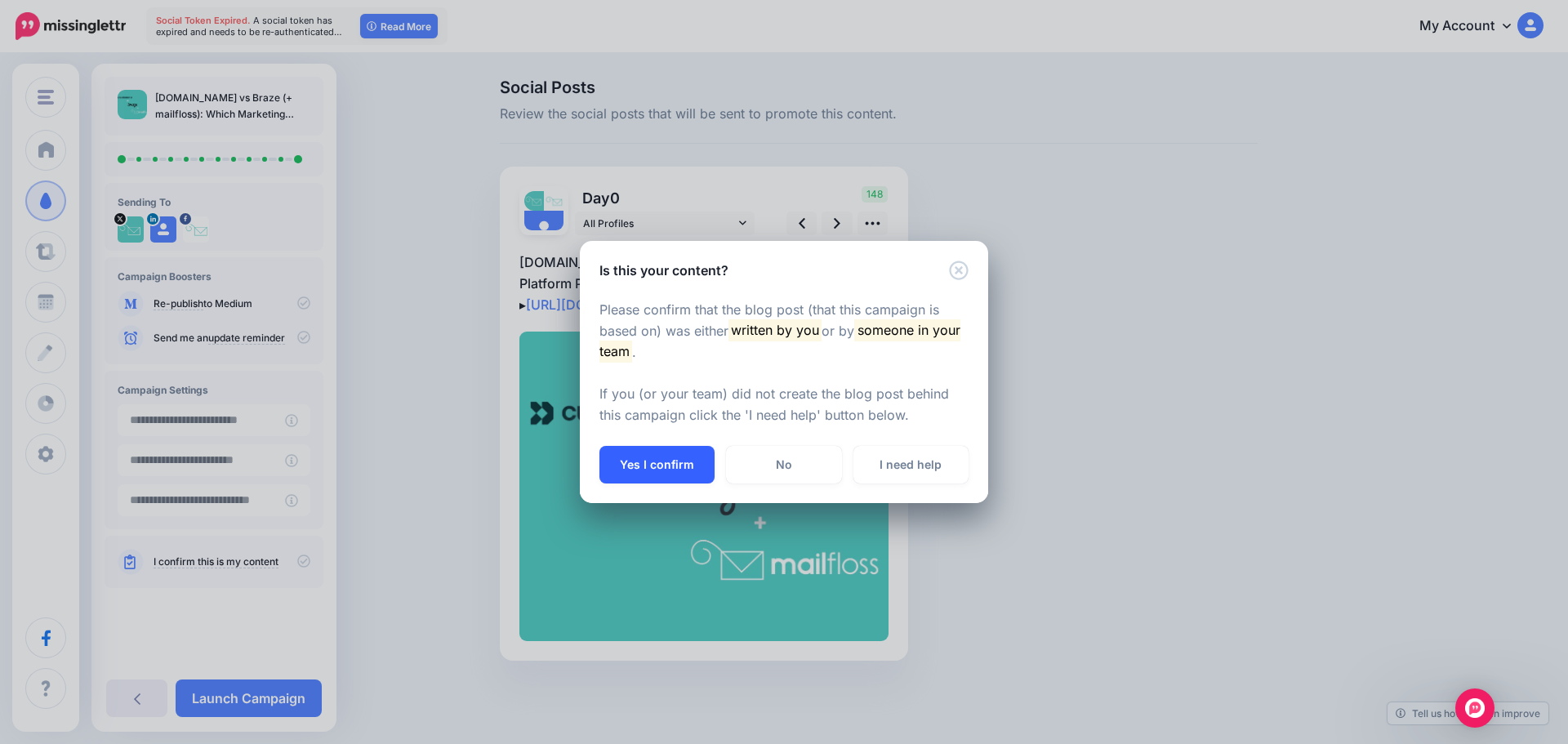
click at [640, 459] on button "Yes I confirm" at bounding box center [656, 465] width 115 height 37
